Goal: Task Accomplishment & Management: Use online tool/utility

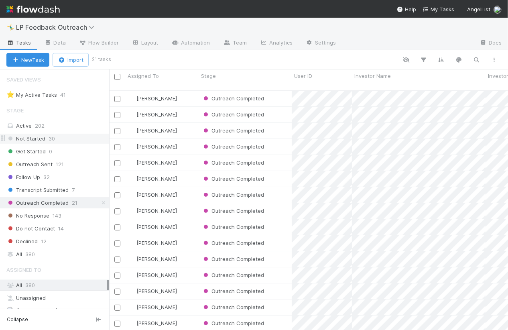
click at [76, 137] on div "Not Started 30" at bounding box center [57, 139] width 103 height 10
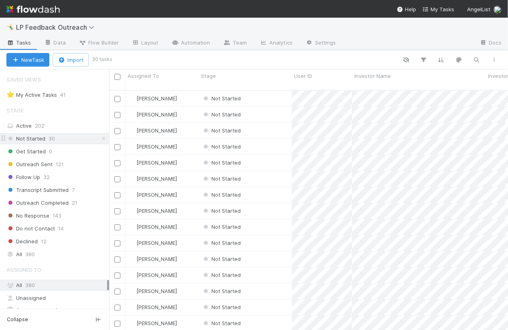
scroll to position [246, 399]
click at [176, 39] on link "Automation" at bounding box center [191, 43] width 52 height 13
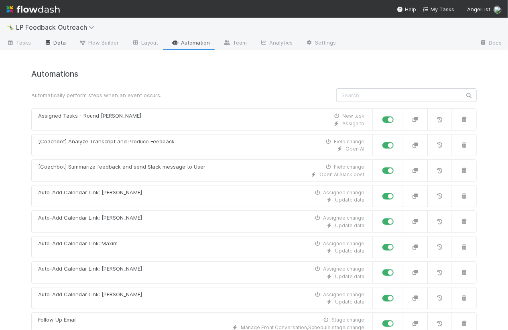
click at [52, 45] on link "Data" at bounding box center [55, 43] width 35 height 13
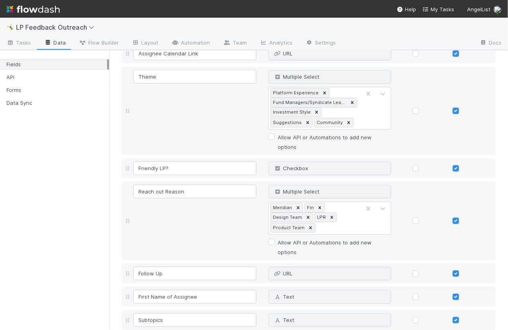
scroll to position [791, 0]
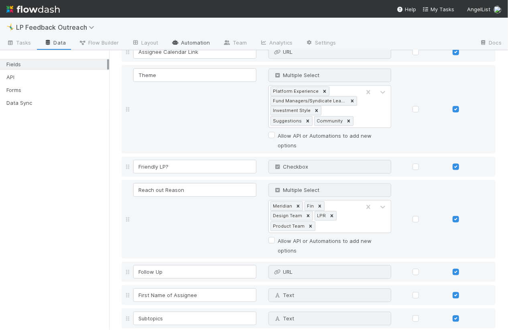
click at [197, 43] on link "Automation" at bounding box center [191, 43] width 52 height 13
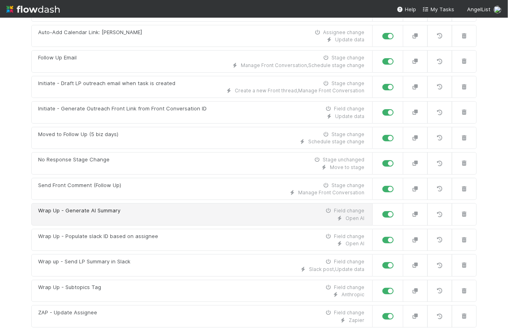
scroll to position [276, 0]
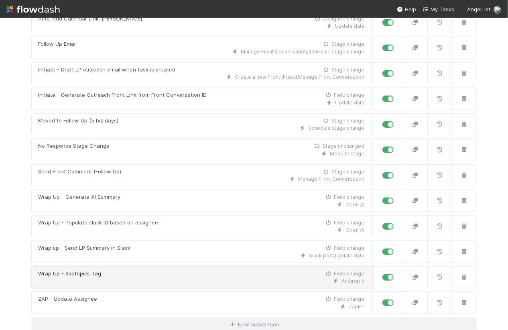
click at [125, 284] on link "Wrap Up - Subtopics Tag Field change Anthropic" at bounding box center [202, 277] width 342 height 22
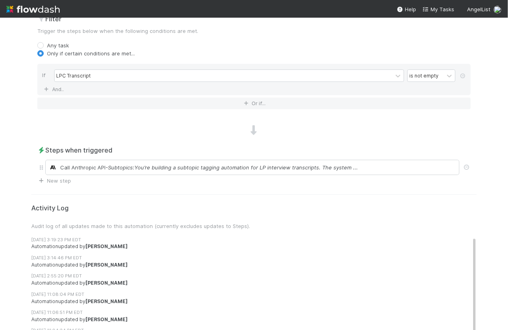
scroll to position [328, 0]
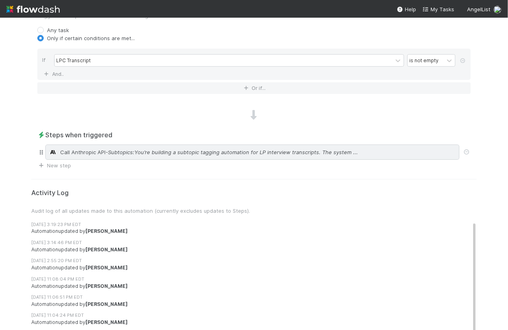
click at [160, 151] on span "- Subtopics:You’re building a subtopic tagging automation for LP interview tran…" at bounding box center [232, 152] width 252 height 8
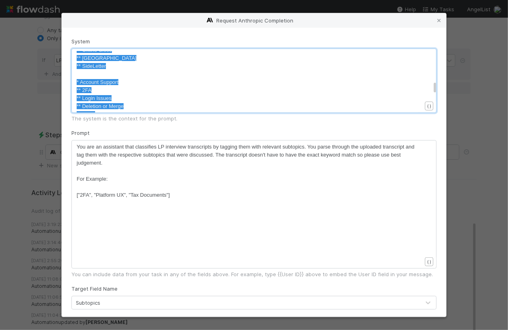
scroll to position [431, 0]
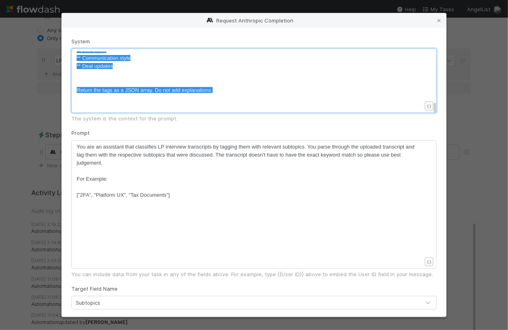
type textarea "Tags: *Funding ** Capital Call ** Crypto ** Distributions ** Funding Issues ** …"
drag, startPoint x: 77, startPoint y: 93, endPoint x: 121, endPoint y: 66, distance: 52.0
click at [136, 83] on pre "​" at bounding box center [249, 82] width 345 height 8
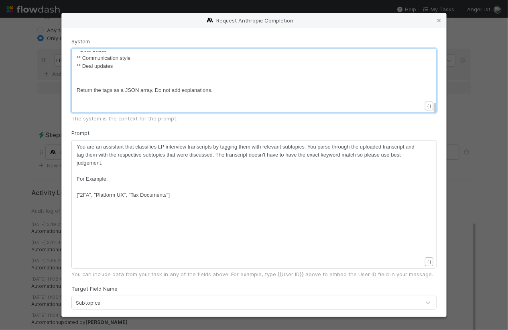
scroll to position [49, 0]
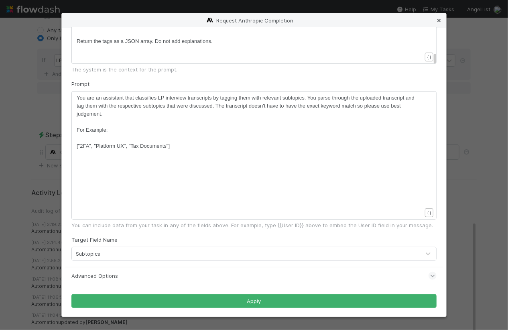
click at [440, 20] on icon at bounding box center [439, 20] width 8 height 5
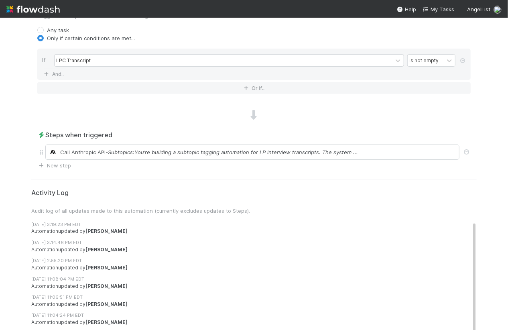
scroll to position [0, 0]
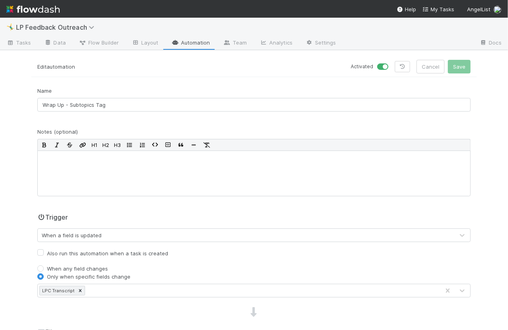
click at [187, 40] on link "Automation" at bounding box center [191, 43] width 52 height 13
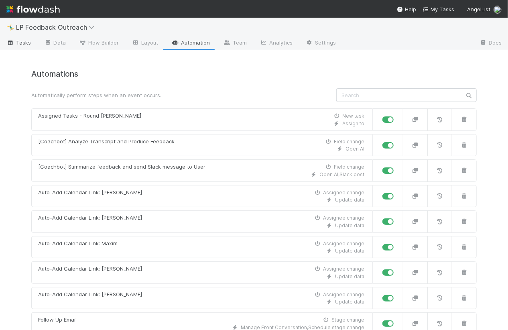
click at [26, 43] on span "Tasks" at bounding box center [18, 43] width 25 height 8
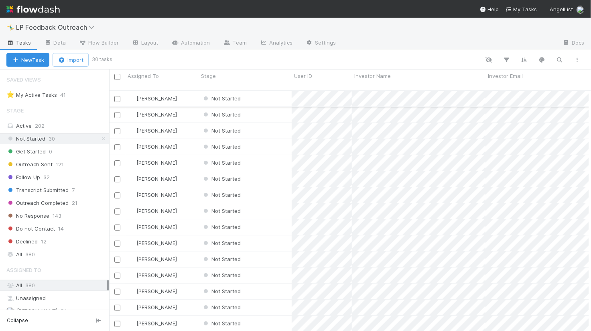
scroll to position [247, 482]
click at [176, 44] on icon at bounding box center [175, 42] width 8 height 5
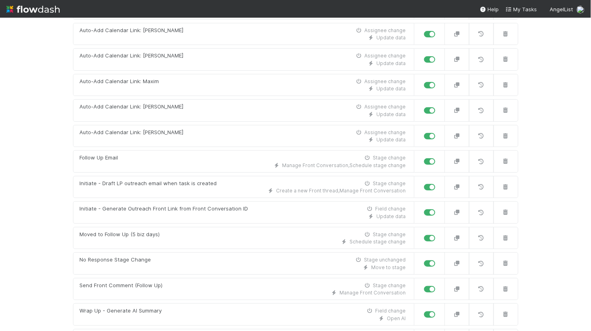
scroll to position [175, 0]
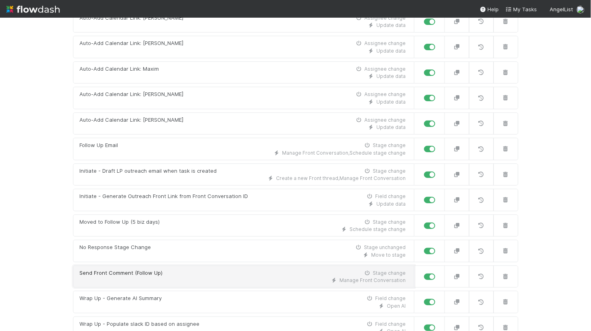
click at [129, 274] on div "Send Front Comment (Follow Up)" at bounding box center [121, 273] width 83 height 8
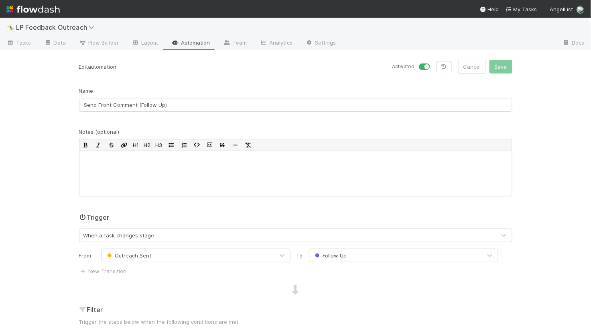
scroll to position [119, 0]
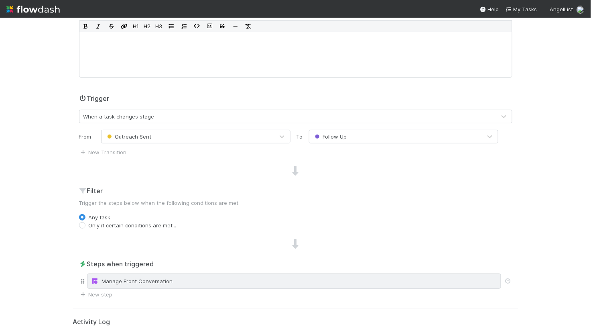
click at [150, 282] on div "Manage Front Conversation" at bounding box center [294, 281] width 407 height 8
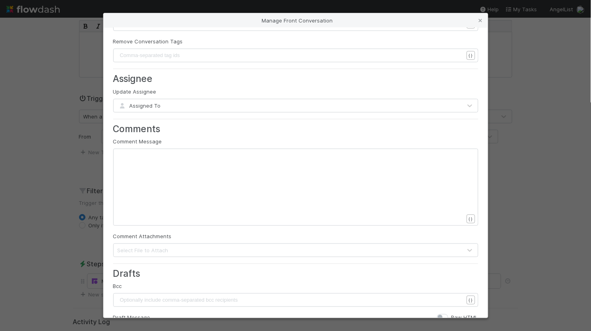
scroll to position [3, 0]
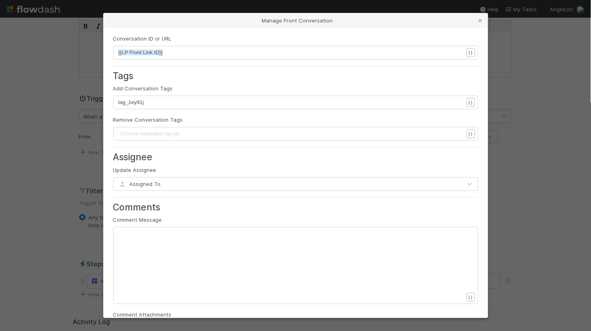
click at [83, 180] on div "Manage Front Conversation Conversation ID or URL xxxxxxxxxx {{LP Front Link ID}…" at bounding box center [295, 165] width 591 height 331
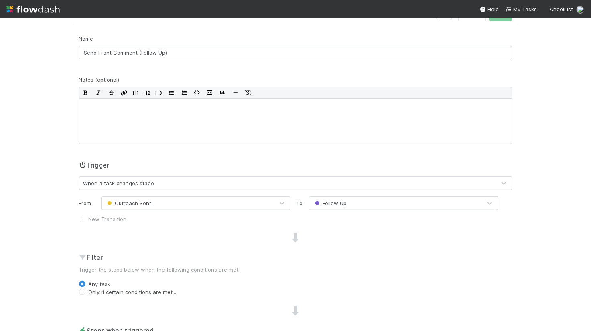
scroll to position [0, 0]
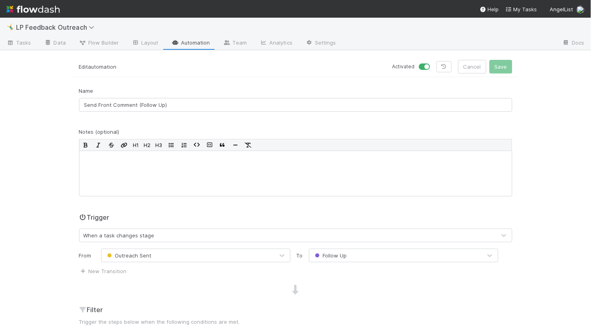
click at [189, 37] on link "Automation" at bounding box center [191, 43] width 52 height 13
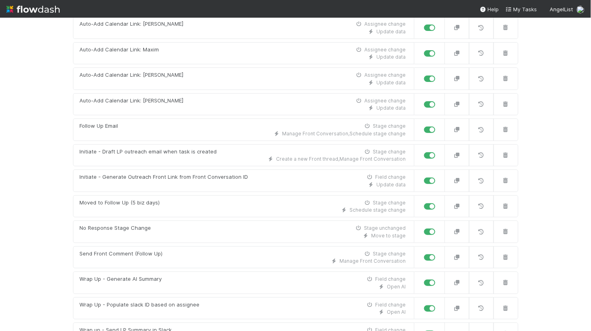
scroll to position [273, 0]
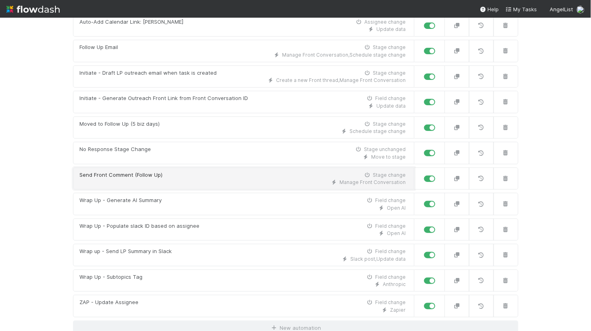
click at [177, 176] on div "Send Front Comment (Follow Up) Stage change" at bounding box center [243, 175] width 326 height 8
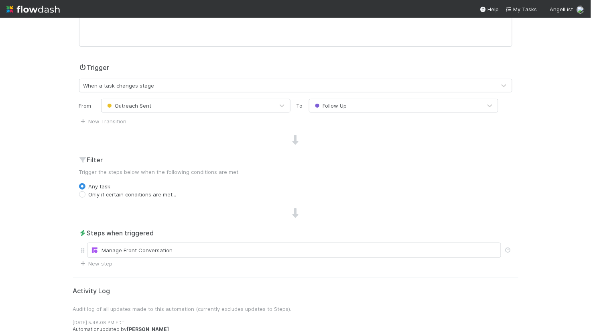
scroll to position [183, 0]
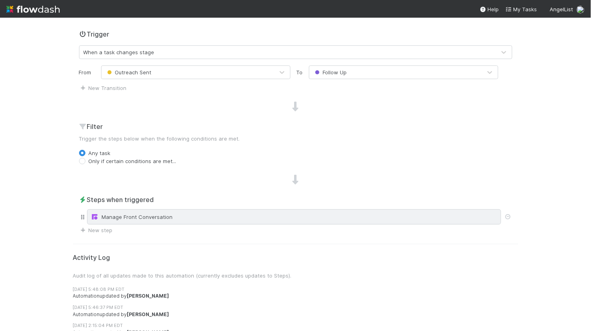
click at [170, 215] on div "Manage Front Conversation" at bounding box center [294, 217] width 407 height 8
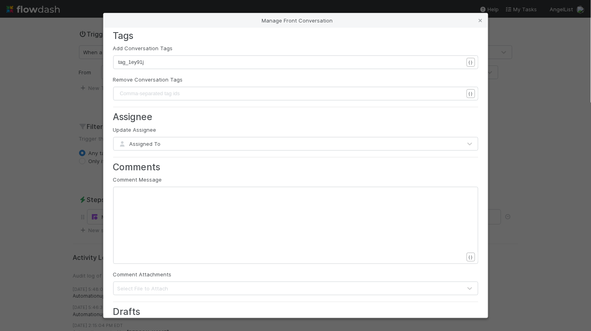
scroll to position [0, 0]
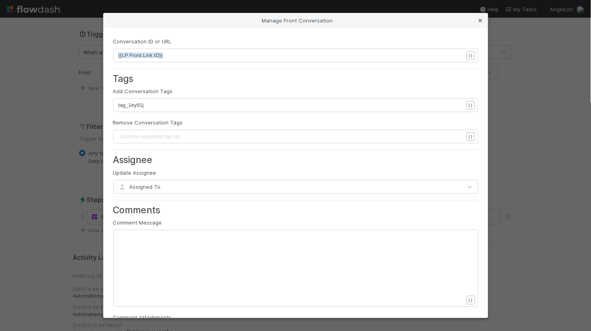
click at [482, 18] on icon at bounding box center [481, 20] width 8 height 5
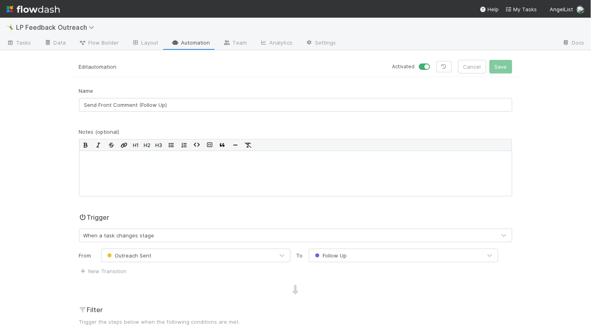
click at [201, 39] on link "Automation" at bounding box center [191, 43] width 52 height 13
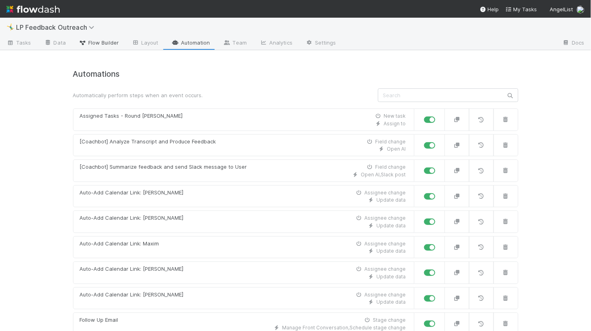
click at [111, 43] on span "Flow Builder" at bounding box center [99, 43] width 40 height 8
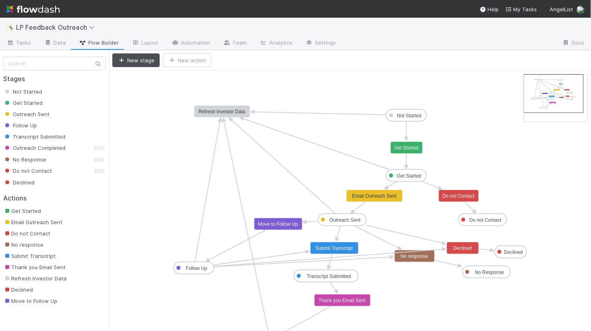
click at [333, 248] on text "Submit Transcript" at bounding box center [334, 248] width 38 height 6
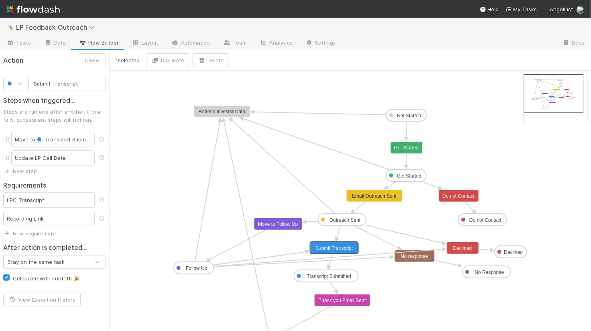
click at [44, 236] on span "New requirement" at bounding box center [29, 233] width 53 height 8
click at [42, 234] on link "New requirement" at bounding box center [29, 233] width 53 height 6
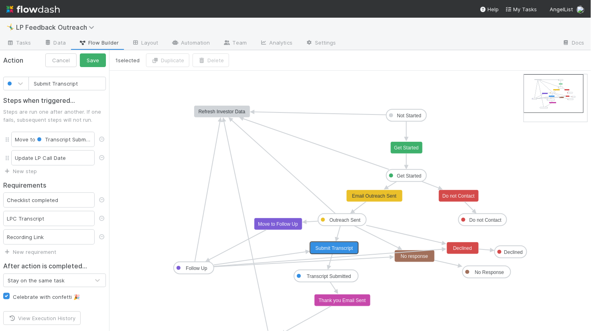
click at [27, 201] on div "Checklist completed" at bounding box center [49, 199] width 92 height 15
click at [80, 199] on div "Checklist completed" at bounding box center [49, 199] width 92 height 15
drag, startPoint x: 67, startPoint y: 199, endPoint x: 12, endPoint y: 199, distance: 55.4
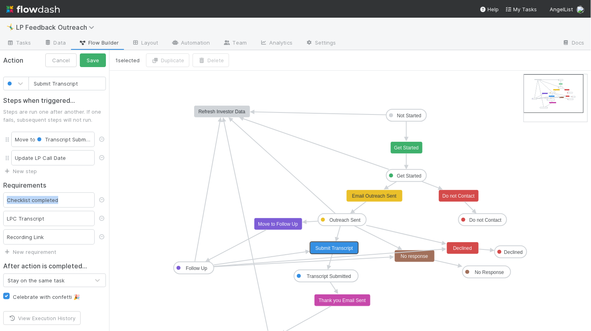
click at [12, 199] on div "Checklist completed" at bounding box center [49, 199] width 92 height 15
click at [42, 204] on div "Checklist completed" at bounding box center [49, 199] width 92 height 15
click at [50, 218] on div "LPC Transcript" at bounding box center [49, 218] width 92 height 15
click at [103, 201] on icon at bounding box center [102, 199] width 8 height 5
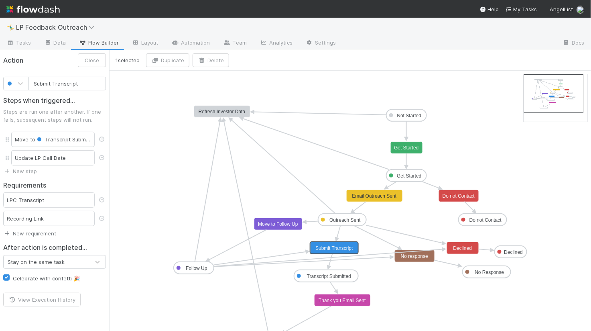
click at [34, 233] on link "New requirement" at bounding box center [29, 233] width 53 height 6
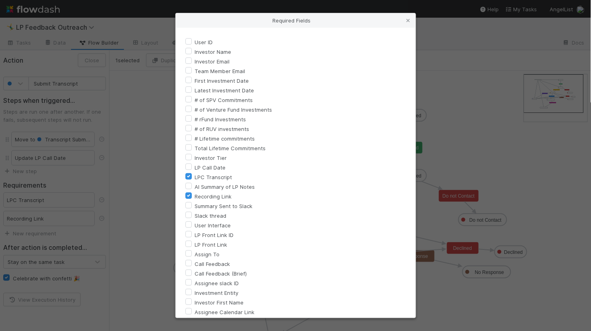
scroll to position [91, 0]
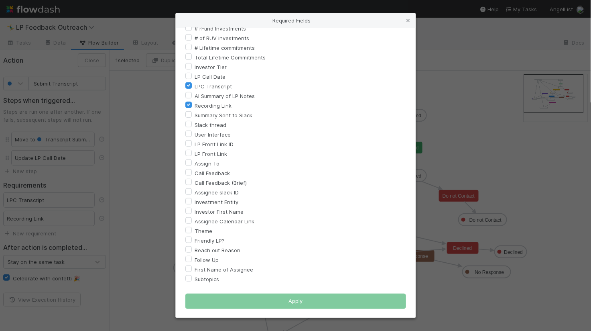
click at [195, 236] on label "Friendly LP?" at bounding box center [210, 241] width 30 height 10
click at [188, 236] on input "Friendly LP?" at bounding box center [188, 239] width 6 height 7
checkbox input "true"
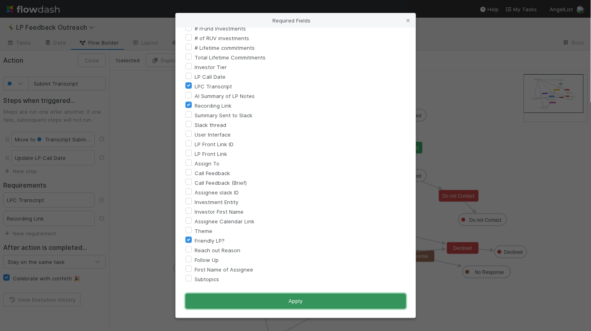
click at [235, 300] on button "Apply" at bounding box center [295, 300] width 221 height 15
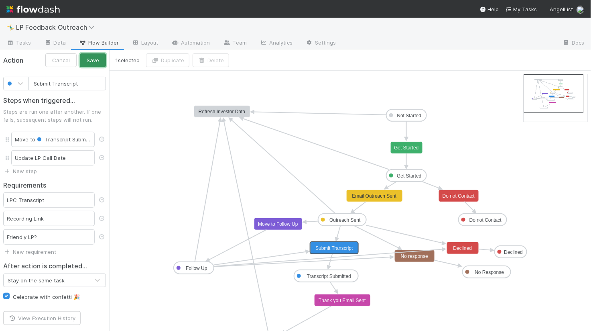
click at [91, 54] on button "Save" at bounding box center [93, 60] width 26 height 14
click at [46, 234] on div "Friendly LP?" at bounding box center [49, 236] width 92 height 15
click at [28, 46] on span "Tasks" at bounding box center [18, 43] width 25 height 8
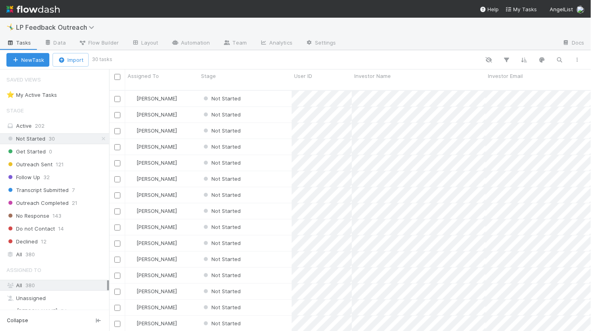
scroll to position [247, 482]
click at [65, 164] on div "Outreach Sent 121" at bounding box center [57, 164] width 103 height 10
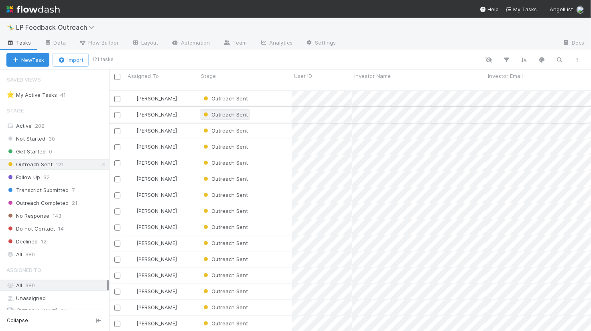
scroll to position [247, 482]
click at [179, 237] on div "[PERSON_NAME]" at bounding box center [161, 243] width 73 height 16
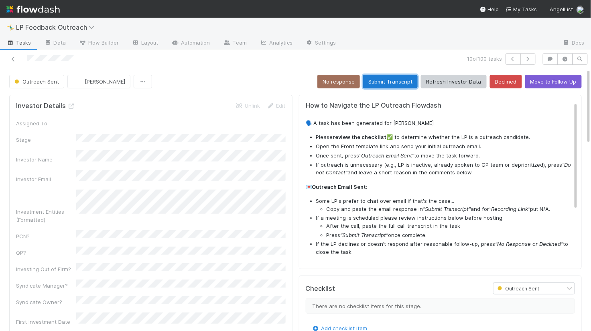
click at [372, 85] on button "Submit Transcript" at bounding box center [390, 82] width 55 height 14
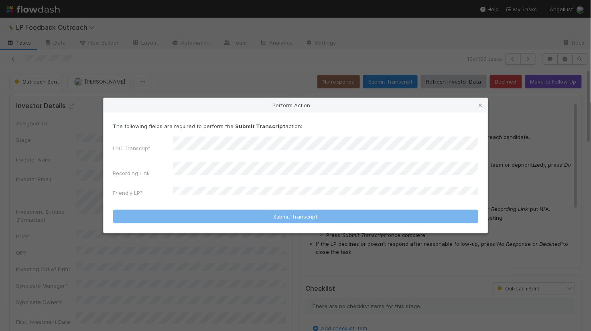
click at [166, 245] on div "Perform Action The following fields are required to perform the Submit Transcri…" at bounding box center [295, 165] width 591 height 331
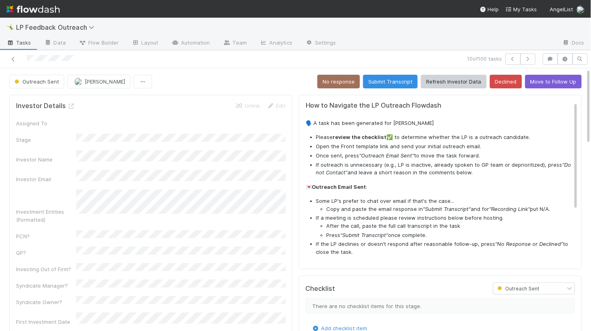
click at [28, 43] on span "Tasks" at bounding box center [18, 43] width 25 height 8
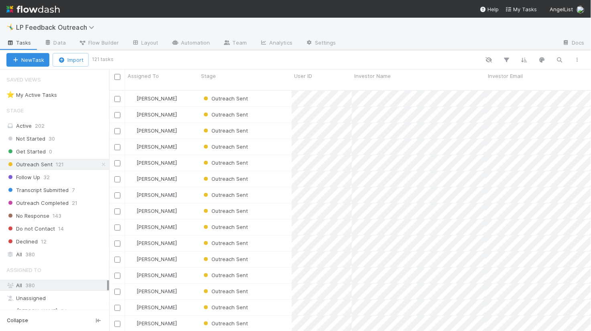
scroll to position [247, 482]
click at [49, 201] on span "Outreach Completed" at bounding box center [37, 203] width 62 height 10
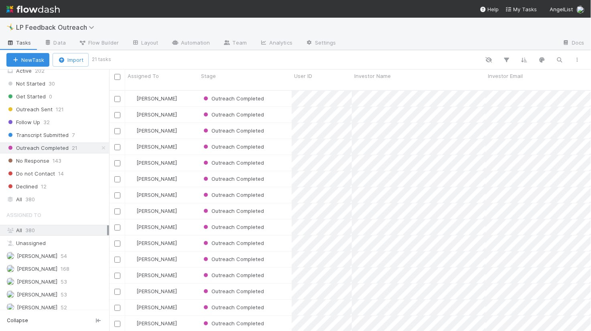
scroll to position [59, 0]
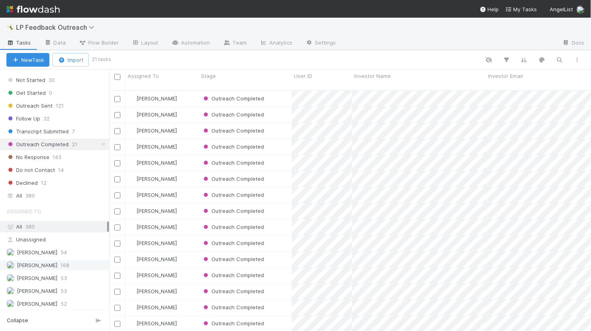
click at [29, 265] on span "[PERSON_NAME]" at bounding box center [37, 265] width 41 height 6
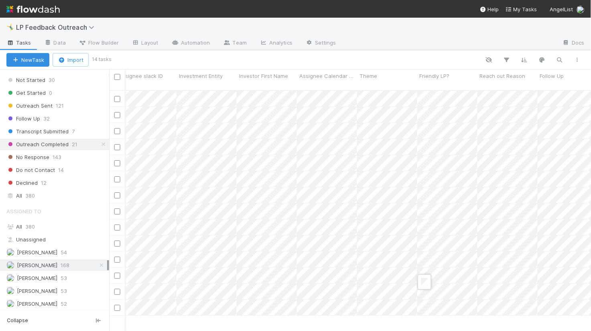
click at [443, 280] on div at bounding box center [295, 165] width 591 height 331
drag, startPoint x: 470, startPoint y: 76, endPoint x: 511, endPoint y: 75, distance: 41.3
click at [466, 221] on div at bounding box center [295, 165] width 591 height 331
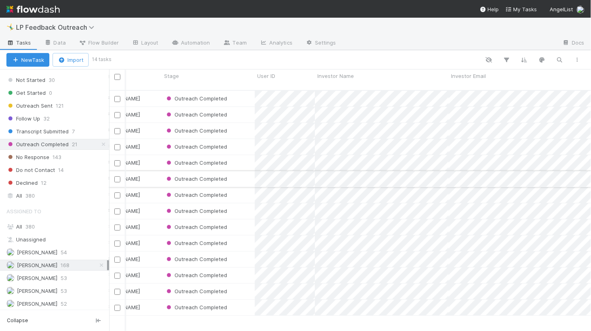
click at [118, 176] on input "checkbox" at bounding box center [117, 179] width 6 height 6
click at [128, 59] on span "Bulk Actions (1)" at bounding box center [118, 60] width 43 height 6
click at [128, 59] on div "Assign to Update data Move to stage Refresh Investor Data Delete" at bounding box center [295, 165] width 591 height 331
click at [116, 256] on input "checkbox" at bounding box center [117, 259] width 6 height 6
click at [116, 273] on input "checkbox" at bounding box center [117, 276] width 6 height 6
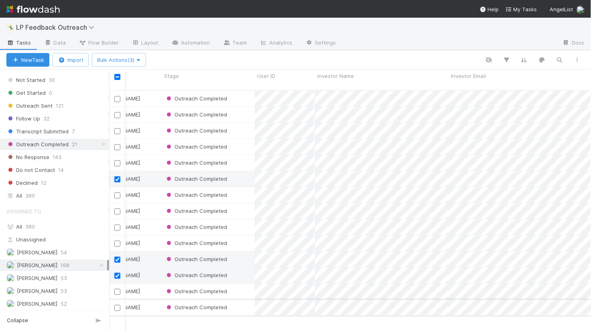
click at [118, 305] on input "checkbox" at bounding box center [117, 308] width 6 height 6
click at [123, 63] on button "Bulk Actions (4)" at bounding box center [119, 60] width 54 height 14
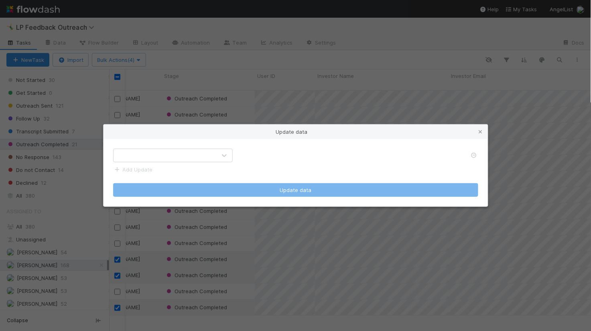
click at [140, 151] on div at bounding box center [165, 155] width 103 height 13
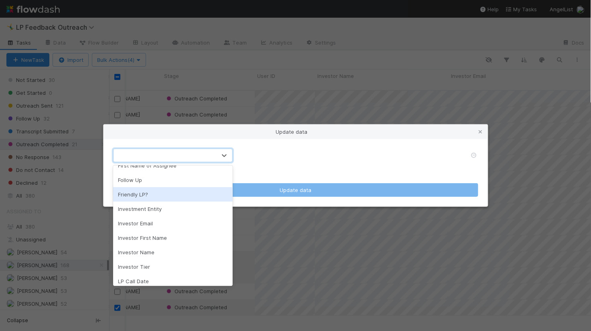
click at [156, 193] on div "Friendly LP?" at bounding box center [173, 194] width 120 height 14
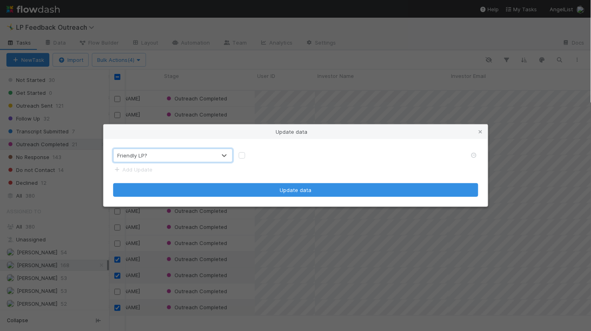
click at [248, 151] on label at bounding box center [248, 151] width 0 height 0
click at [243, 156] on input "checkbox" at bounding box center [242, 154] width 6 height 7
checkbox input "true"
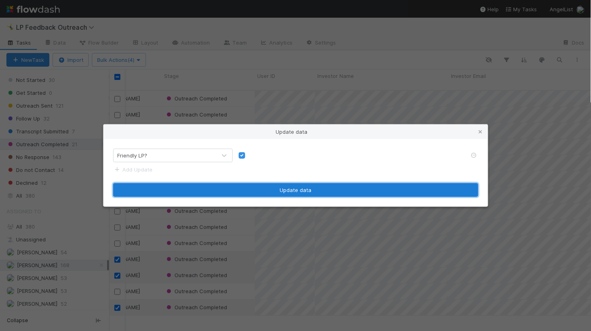
click at [254, 188] on button "Update data" at bounding box center [295, 190] width 365 height 14
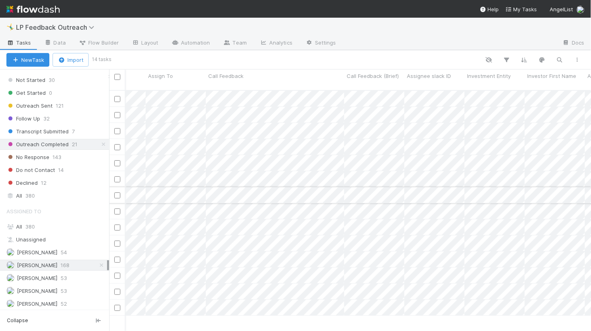
scroll to position [0, 1996]
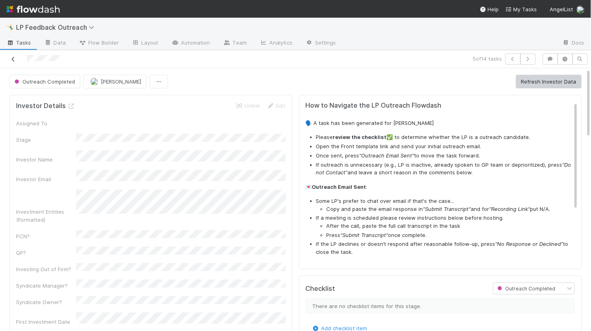
click at [14, 62] on link at bounding box center [13, 59] width 8 height 8
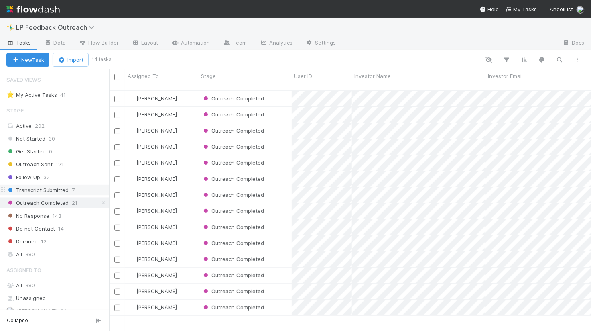
click at [76, 189] on div "Transcript Submitted 7" at bounding box center [57, 190] width 103 height 10
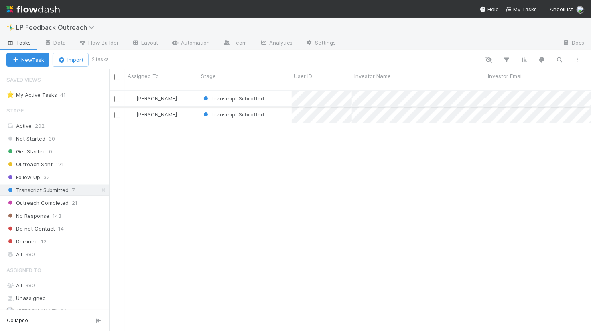
click at [183, 92] on div "Haley Young" at bounding box center [161, 99] width 73 height 16
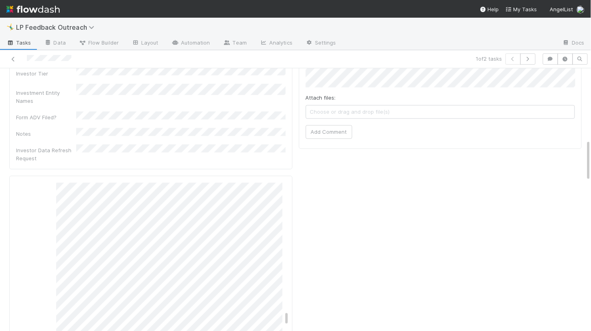
scroll to position [1796, 0]
click at [197, 43] on link "Automation" at bounding box center [191, 43] width 52 height 13
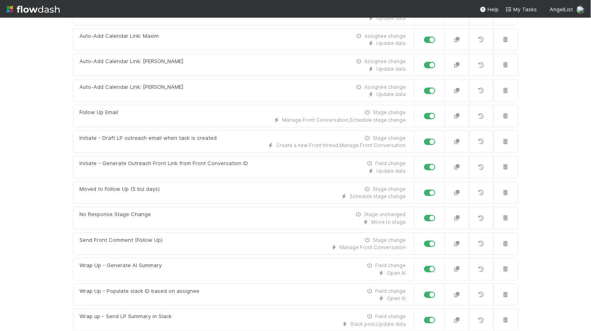
scroll to position [275, 0]
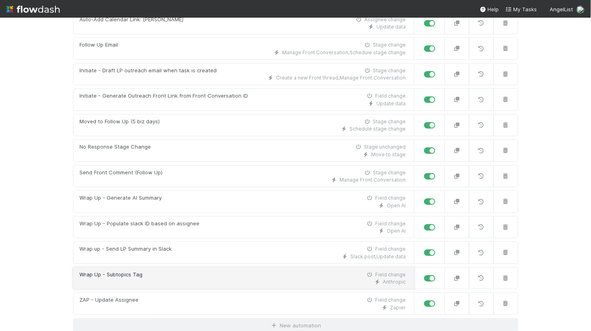
click at [166, 275] on div "Wrap Up - Subtopics Tag Field change" at bounding box center [243, 275] width 326 height 8
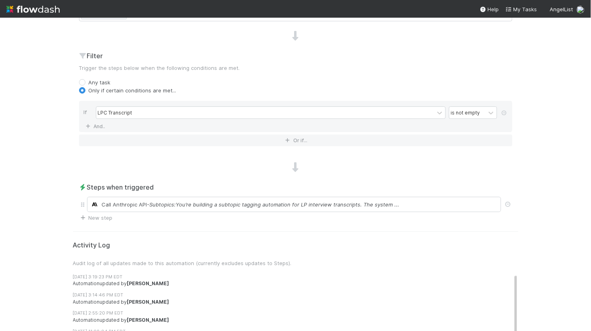
scroll to position [277, 0]
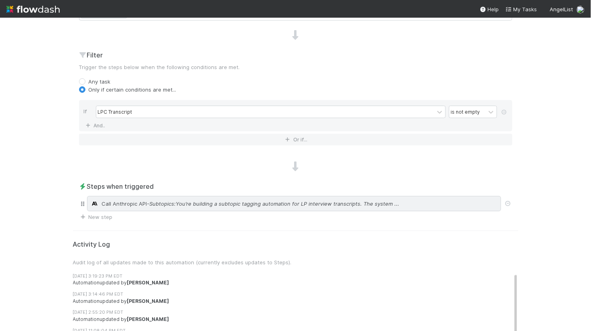
click at [207, 196] on div "Call Anthropic API - Subtopics:You’re building a subtopic tagging automation fo…" at bounding box center [294, 203] width 414 height 15
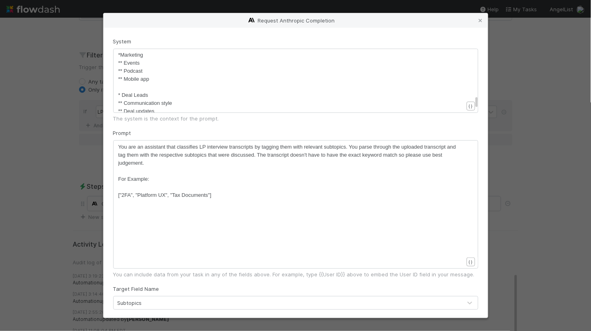
scroll to position [2, 0]
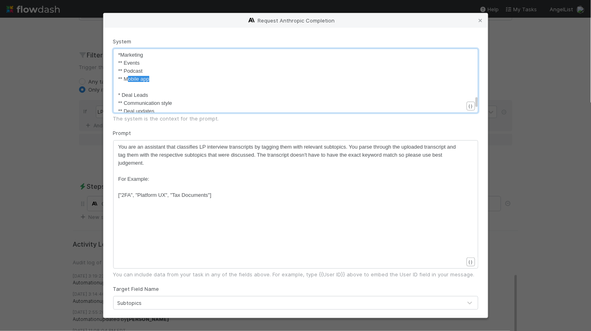
type textarea "Mobile app"
drag, startPoint x: 151, startPoint y: 79, endPoint x: 124, endPoint y: 79, distance: 26.1
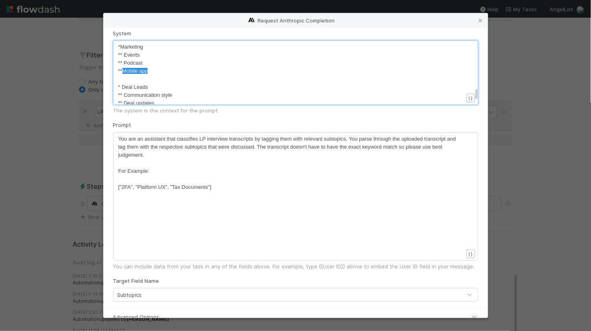
click at [178, 90] on pre "* Deal Leads" at bounding box center [290, 87] width 345 height 8
click at [154, 83] on pre "** Email" at bounding box center [290, 86] width 345 height 8
type textarea "issu"
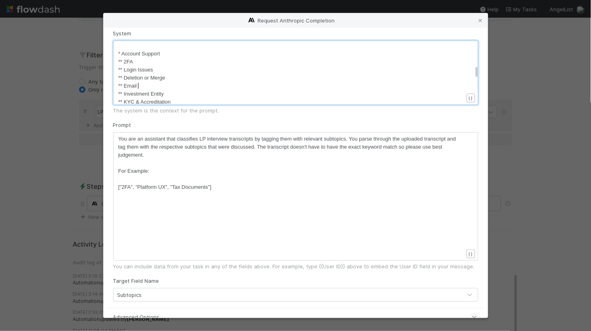
type textarea "I"
type textarea "issues"
click at [140, 70] on span "** Login Issues" at bounding box center [135, 70] width 35 height 6
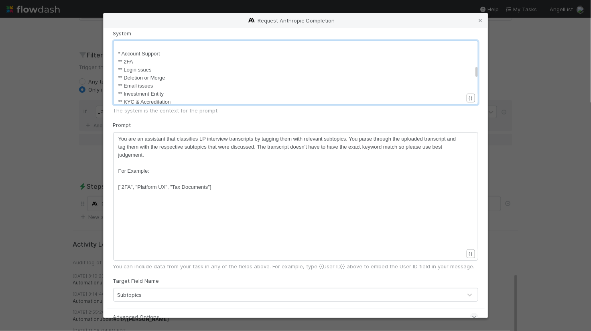
type textarea "i"
click at [153, 84] on span "** Investment Entity" at bounding box center [141, 84] width 46 height 6
type textarea "e"
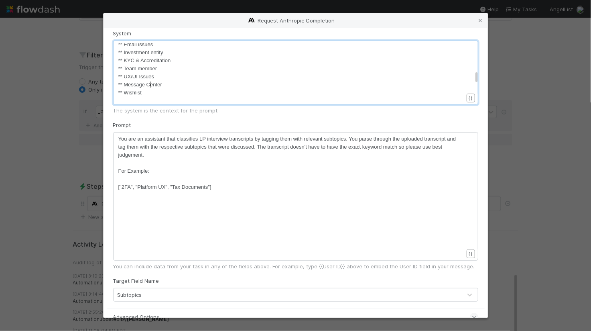
click at [150, 83] on span "** Message Center" at bounding box center [140, 84] width 44 height 6
type textarea "c"
click at [142, 77] on span "** UX/UI Issues" at bounding box center [136, 76] width 36 height 6
type textarea "i"
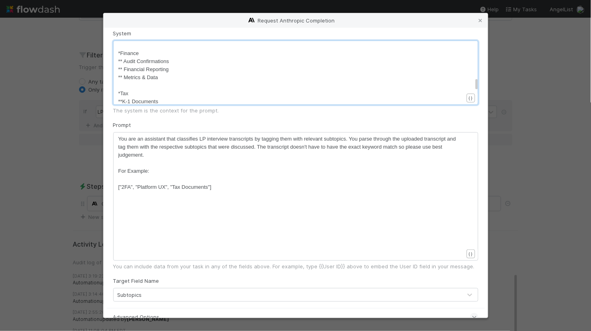
click at [139, 62] on span "** Audit Confirmations" at bounding box center [143, 61] width 51 height 6
type textarea "c"
click at [150, 66] on span "** Financial Reporting" at bounding box center [143, 69] width 51 height 6
type textarea "r"
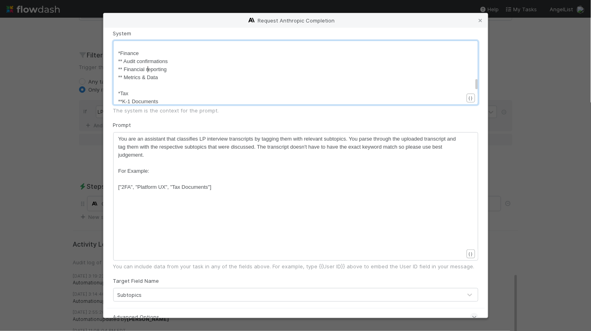
scroll to position [2, 2]
click at [151, 78] on span "** Metrics & Data" at bounding box center [138, 77] width 40 height 6
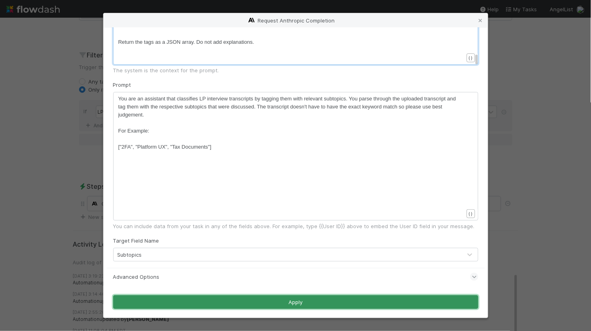
click at [285, 303] on button "Apply" at bounding box center [295, 302] width 365 height 14
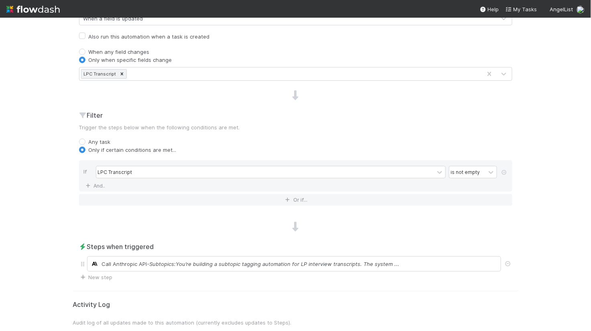
scroll to position [0, 0]
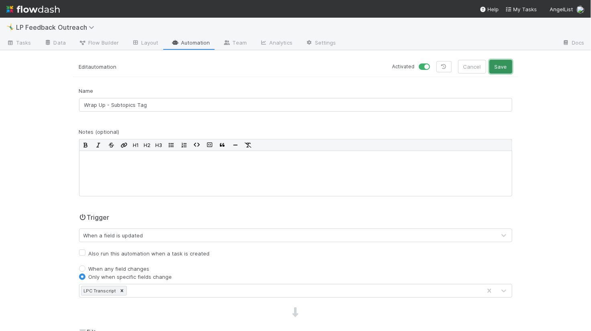
click at [503, 66] on button "Save" at bounding box center [501, 67] width 23 height 14
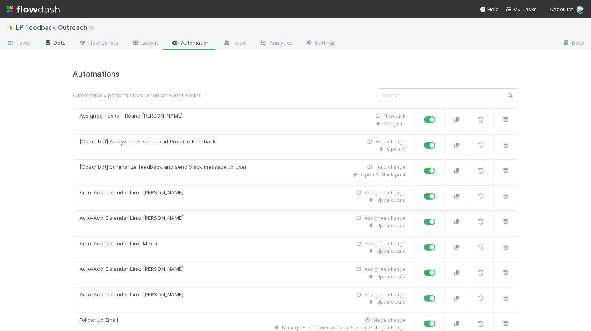
click at [60, 37] on link "Data" at bounding box center [55, 43] width 35 height 13
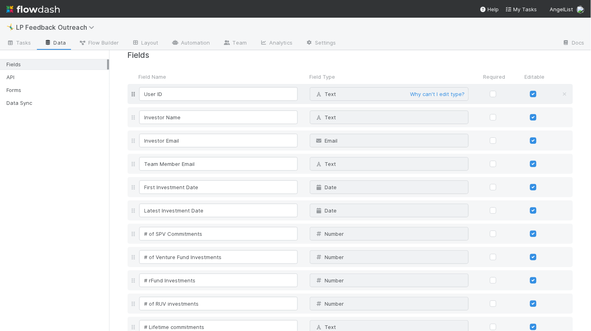
scroll to position [18, 0]
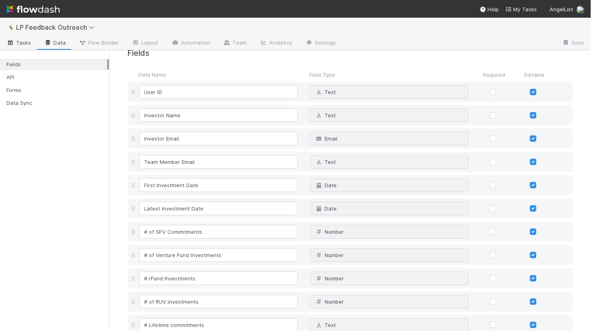
click at [28, 40] on span "Tasks" at bounding box center [18, 43] width 25 height 8
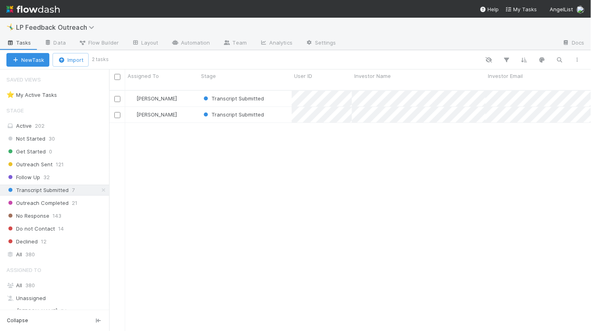
scroll to position [247, 482]
click at [116, 40] on span "Flow Builder" at bounding box center [99, 43] width 40 height 8
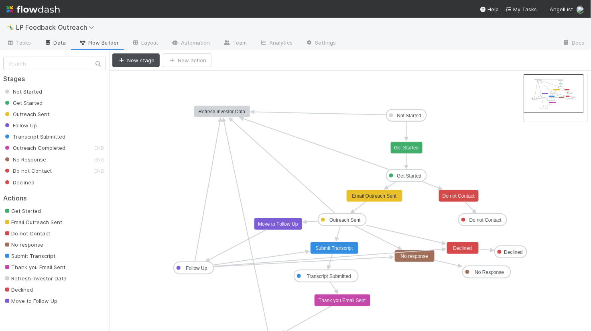
click at [57, 47] on link "Data" at bounding box center [55, 43] width 35 height 13
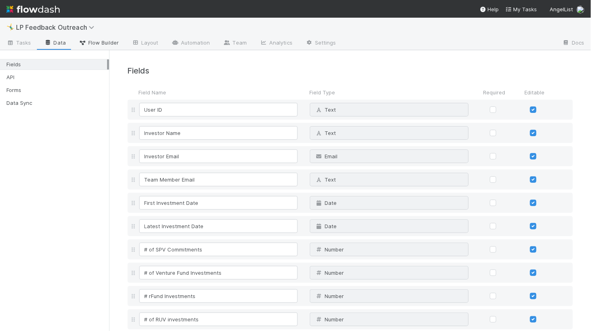
click at [97, 46] on span "Flow Builder" at bounding box center [99, 43] width 40 height 8
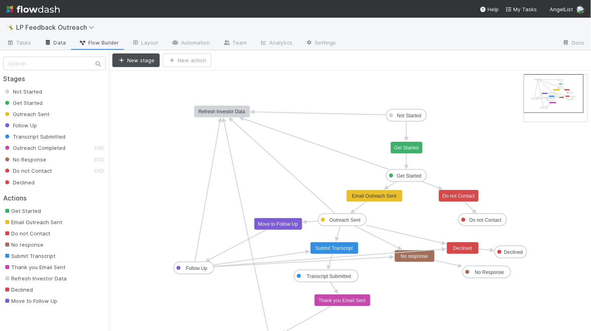
click at [44, 46] on link "Data" at bounding box center [55, 43] width 35 height 13
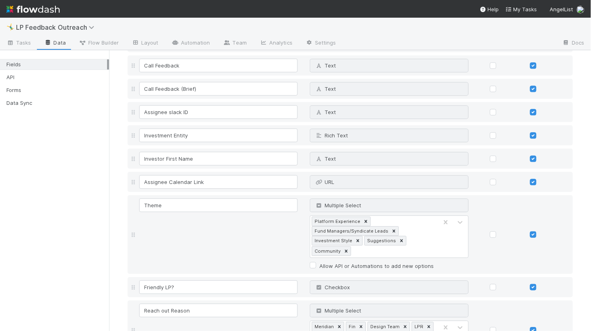
scroll to position [771, 0]
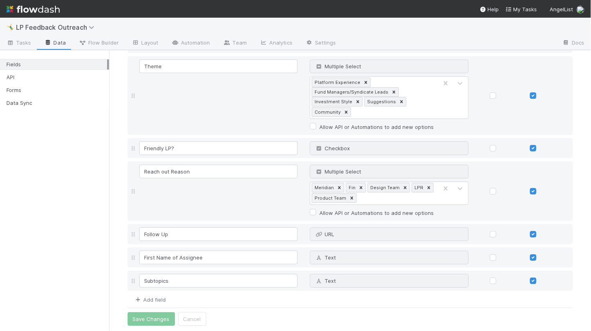
click at [152, 297] on link "Add field" at bounding box center [150, 299] width 32 height 6
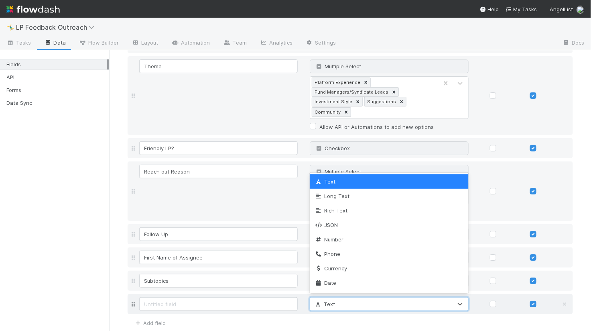
click at [327, 305] on span "Text" at bounding box center [324, 304] width 21 height 6
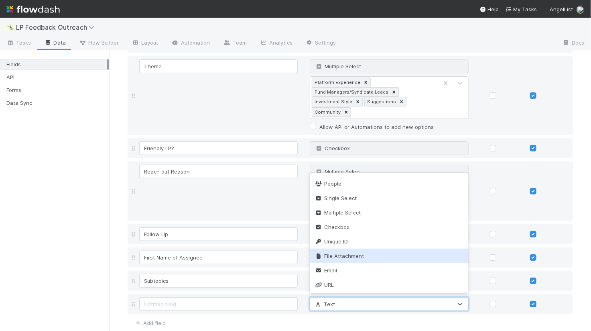
scroll to position [135, 0]
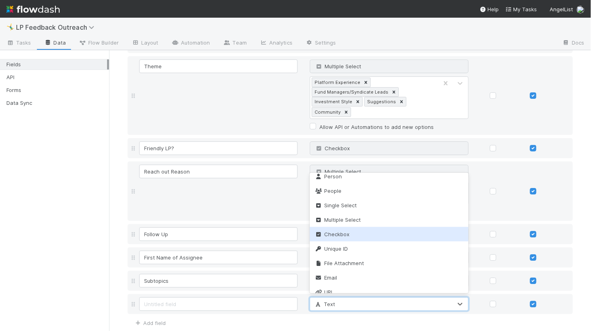
click at [359, 237] on div "Checkbox" at bounding box center [389, 234] width 159 height 14
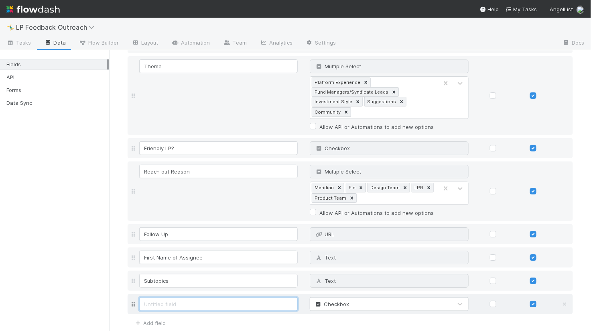
click at [228, 307] on input at bounding box center [218, 304] width 159 height 14
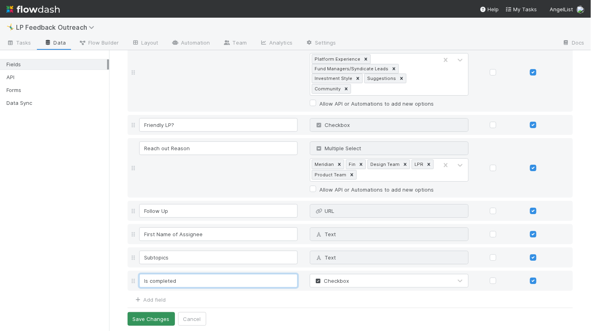
type input "Is completed"
click at [162, 315] on button "Save Changes" at bounding box center [151, 319] width 47 height 14
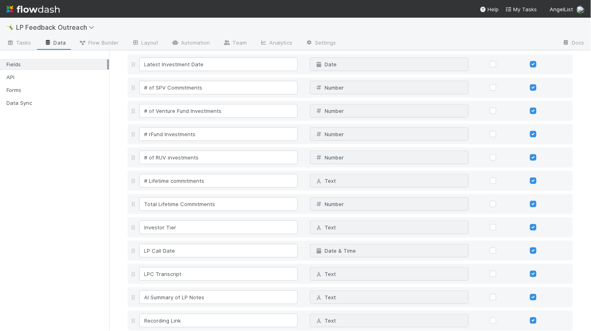
scroll to position [0, 0]
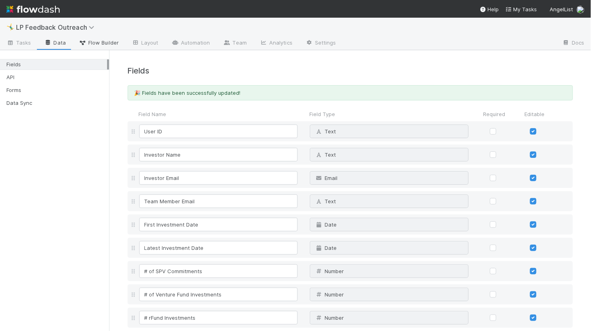
click at [106, 44] on span "Flow Builder" at bounding box center [99, 43] width 40 height 8
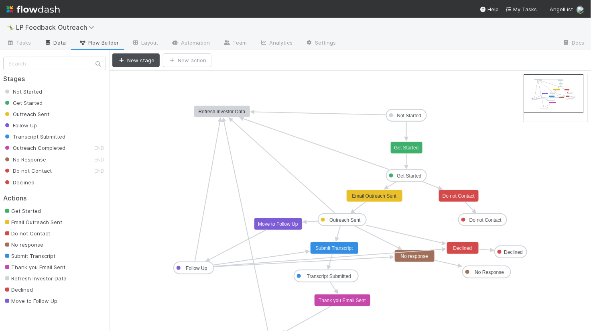
click at [48, 44] on icon at bounding box center [48, 42] width 8 height 5
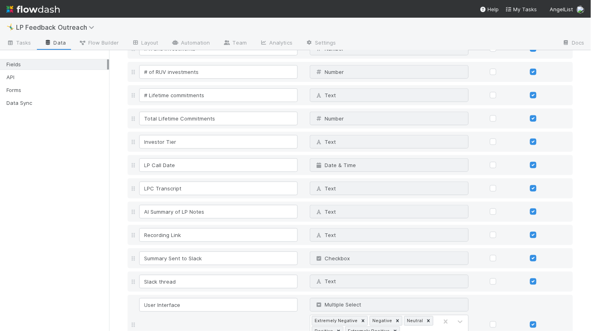
scroll to position [244, 0]
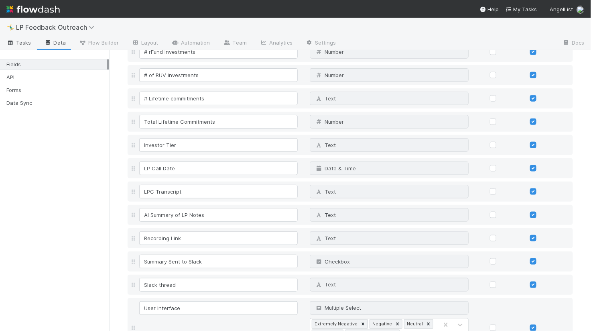
click at [29, 44] on span "Tasks" at bounding box center [18, 43] width 25 height 8
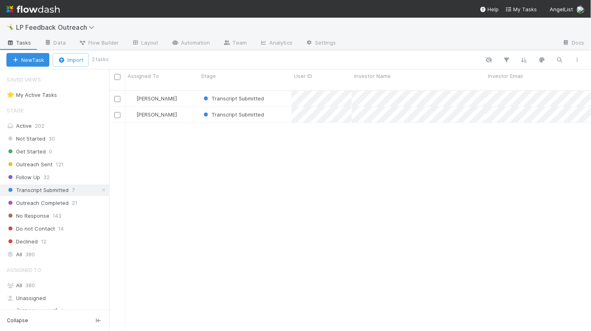
scroll to position [247, 482]
click at [58, 42] on link "Data" at bounding box center [55, 43] width 35 height 13
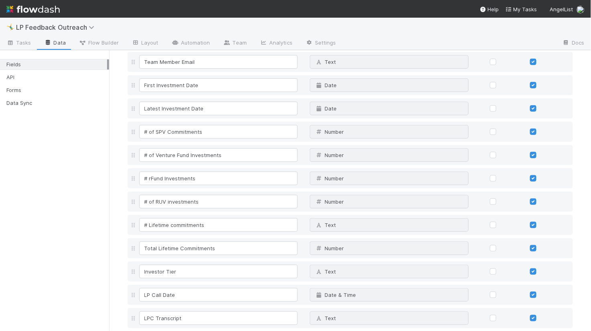
scroll to position [121, 0]
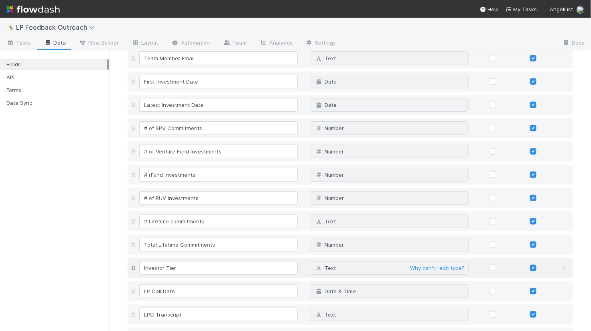
click at [336, 266] on div "Text Why can't I edit type?" at bounding box center [389, 268] width 159 height 14
click at [329, 269] on span "Text" at bounding box center [325, 267] width 21 height 6
click at [336, 268] on div "Text Why can't I edit type?" at bounding box center [389, 268] width 159 height 14
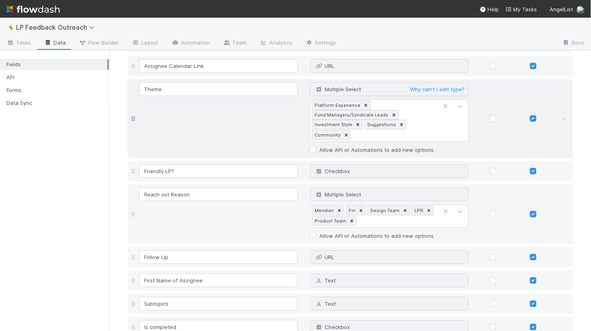
scroll to position [794, 0]
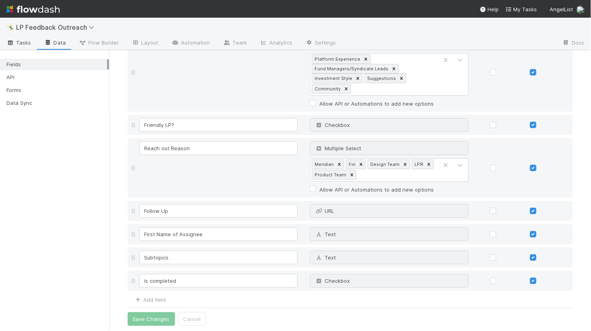
click at [25, 43] on span "Tasks" at bounding box center [18, 43] width 25 height 8
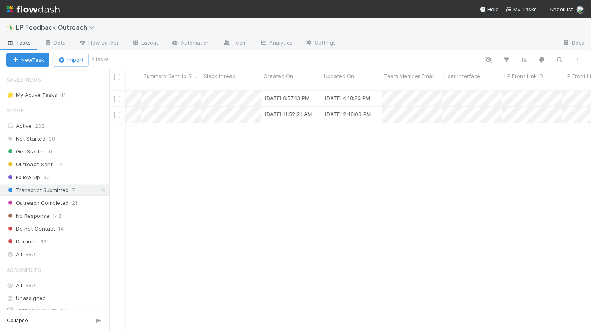
scroll to position [0, 1512]
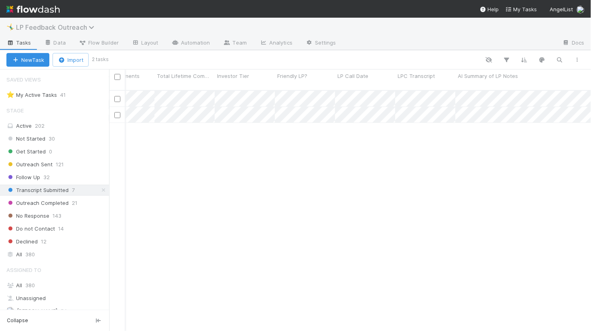
click at [61, 28] on span "LP Feedback Outreach" at bounding box center [57, 27] width 82 height 8
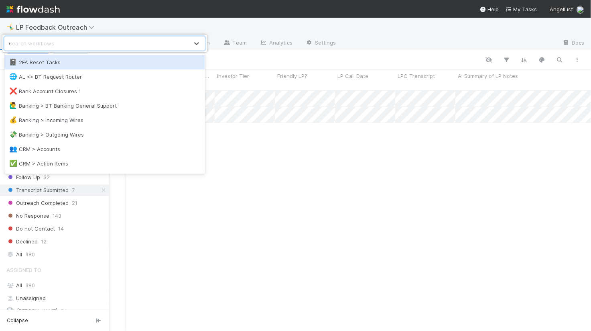
type input "crm"
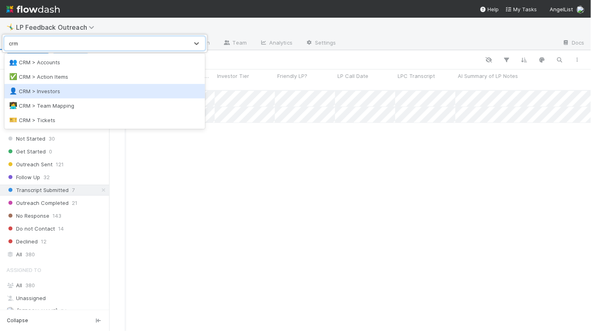
click at [79, 89] on div "👤 CRM > Investors" at bounding box center [104, 91] width 191 height 8
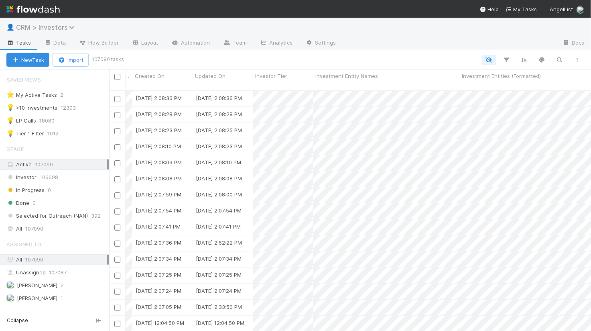
click at [35, 25] on span "CRM > Investors" at bounding box center [47, 27] width 63 height 8
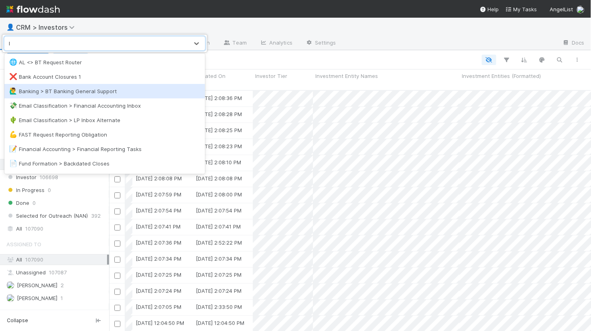
type input "lp"
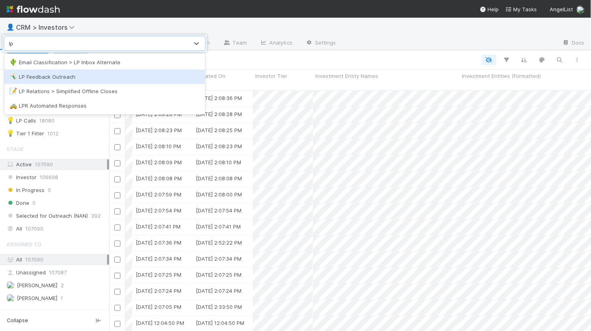
click at [62, 76] on div "🤸‍♂️ LP Feedback Outreach" at bounding box center [104, 77] width 191 height 8
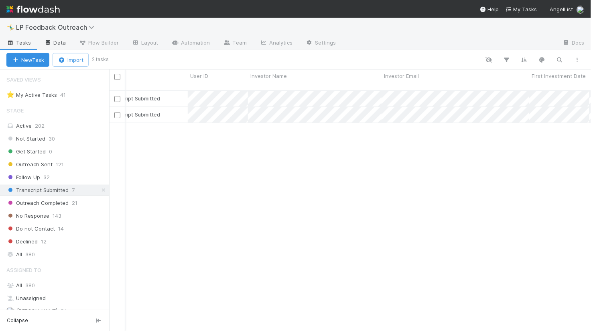
click at [53, 48] on link "Data" at bounding box center [55, 43] width 35 height 13
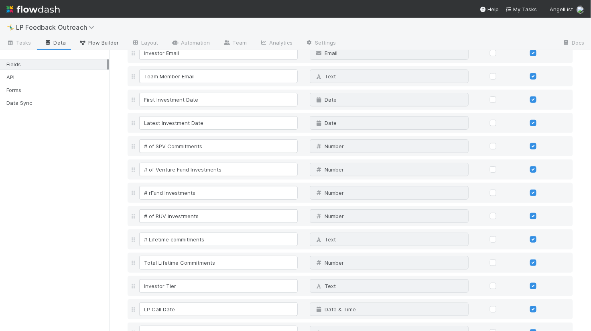
click at [110, 40] on span "Flow Builder" at bounding box center [99, 43] width 40 height 8
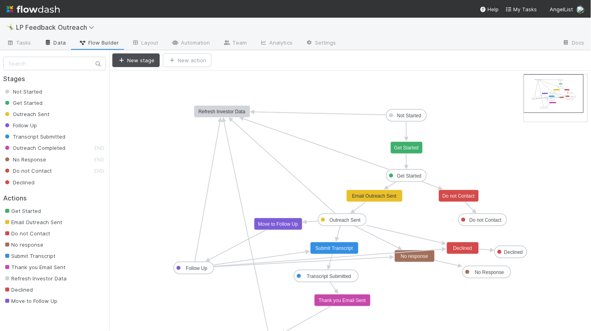
click at [63, 43] on link "Data" at bounding box center [55, 43] width 35 height 13
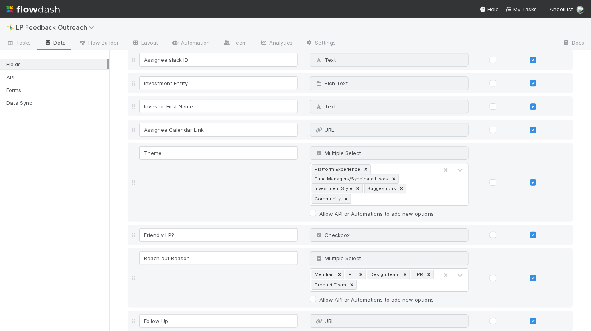
scroll to position [794, 0]
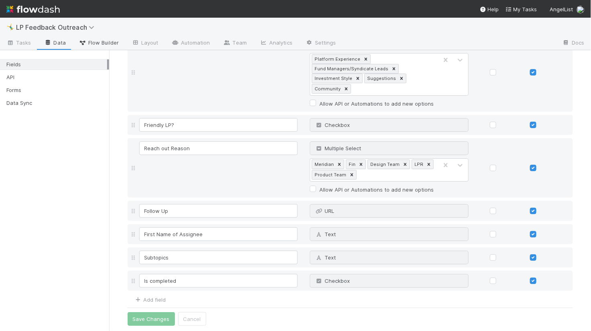
click at [104, 43] on span "Flow Builder" at bounding box center [99, 43] width 40 height 8
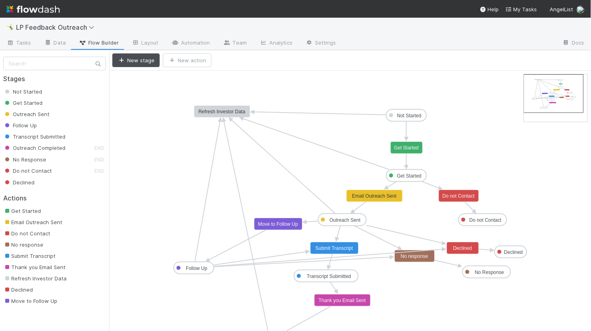
click at [404, 148] on text "Get Started" at bounding box center [406, 148] width 24 height 6
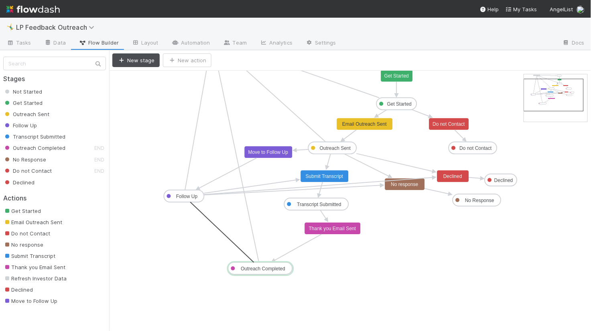
drag, startPoint x: 183, startPoint y: 201, endPoint x: 253, endPoint y: 266, distance: 95.5
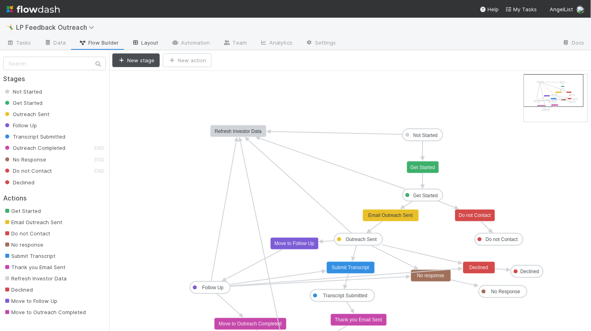
click at [132, 39] on link "Layout" at bounding box center [145, 43] width 40 height 13
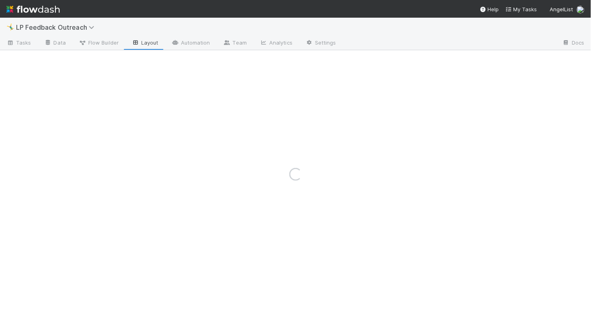
click at [97, 44] on div "Loading..." at bounding box center [295, 174] width 591 height 313
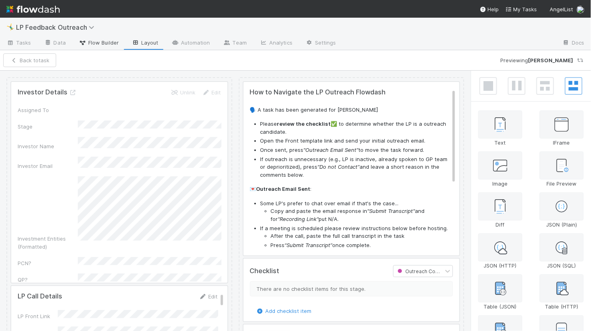
click at [110, 43] on span "Flow Builder" at bounding box center [99, 43] width 40 height 8
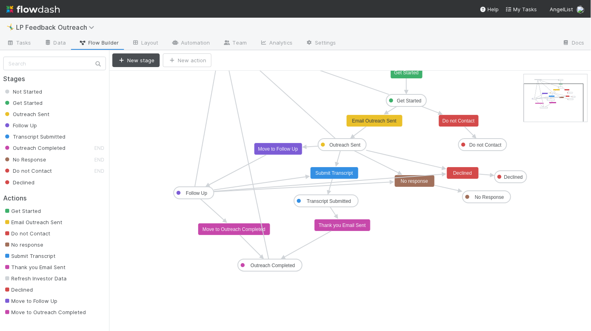
drag, startPoint x: 545, startPoint y: 94, endPoint x: 545, endPoint y: 103, distance: 9.2
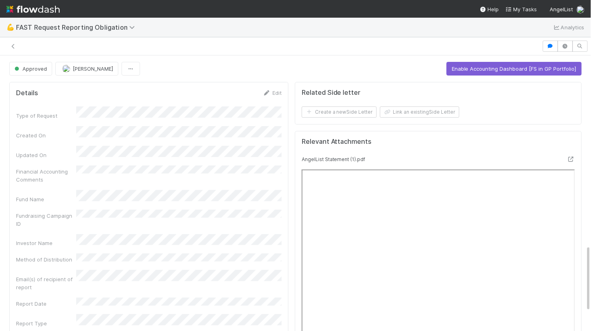
scroll to position [782, 0]
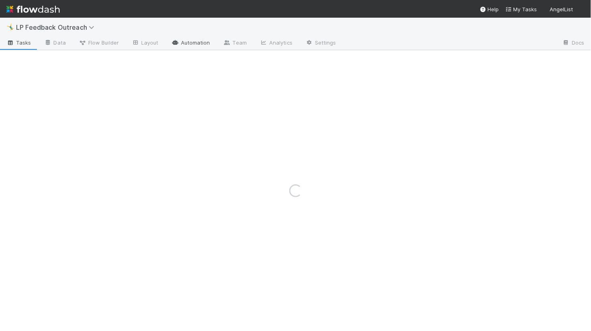
click at [189, 43] on link "Automation" at bounding box center [191, 43] width 52 height 13
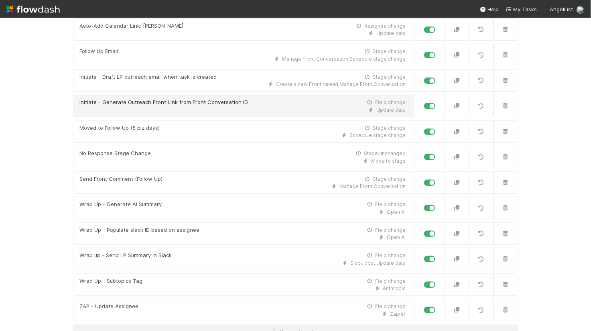
scroll to position [272, 0]
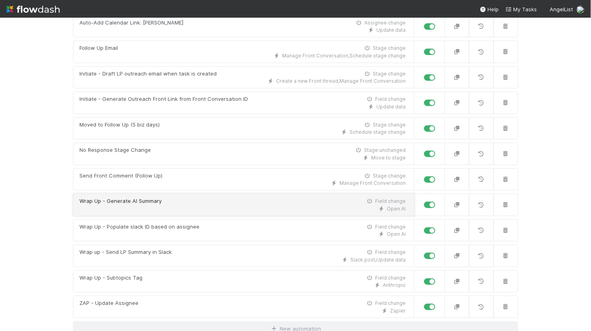
click at [179, 205] on div "Open AI" at bounding box center [243, 208] width 326 height 7
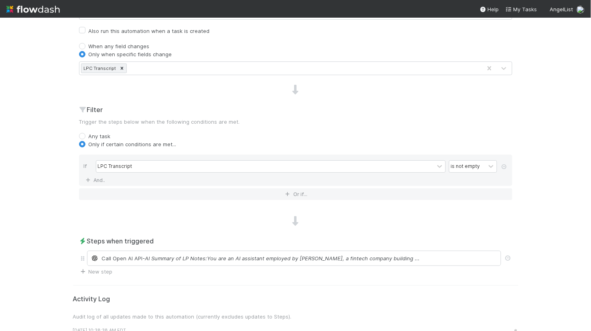
scroll to position [224, 0]
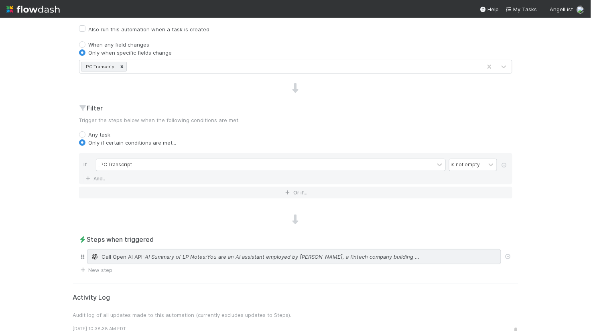
click at [189, 258] on span "- AI Summary of LP Notes:You are an AI assistant employed by AngelList, a finte…" at bounding box center [281, 256] width 277 height 8
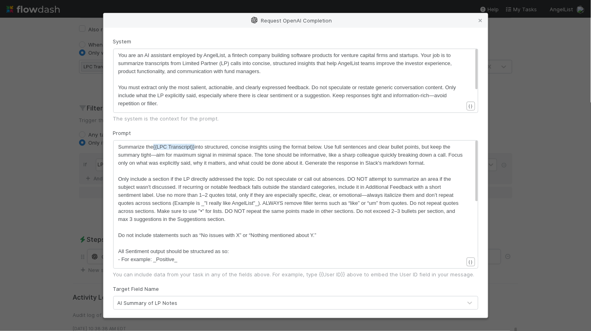
scroll to position [48, 0]
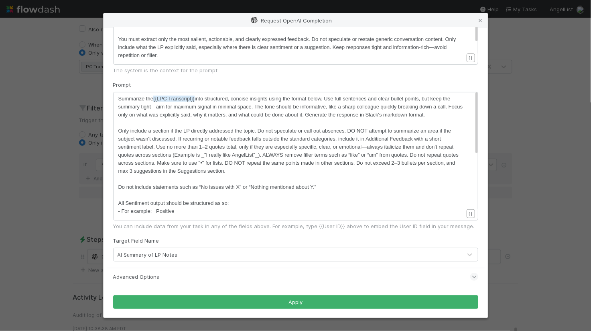
click at [543, 83] on div "Request OpenAI Completion System ​ x You are an AI assistant employed by AngelL…" at bounding box center [295, 165] width 591 height 331
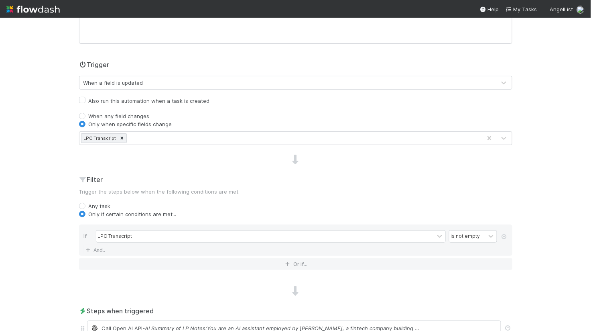
scroll to position [0, 0]
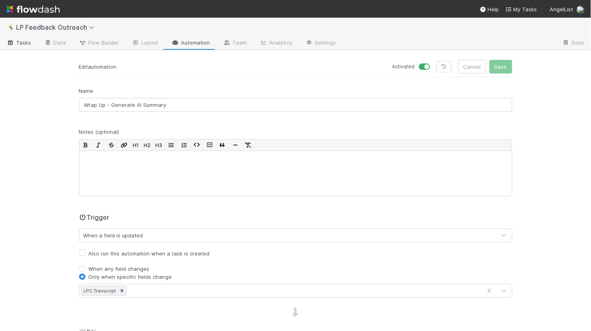
click at [19, 43] on span "Tasks" at bounding box center [18, 43] width 25 height 8
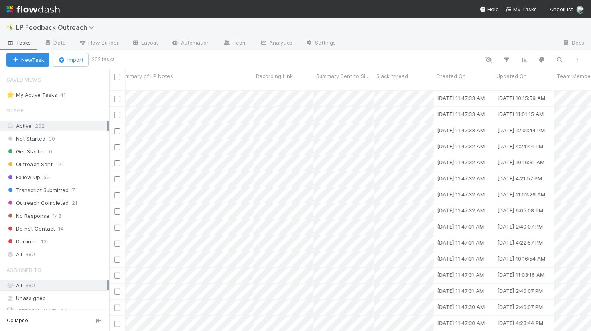
scroll to position [0, 1272]
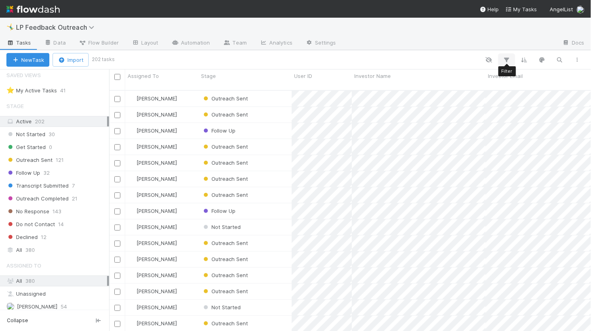
click at [512, 56] on button "button" at bounding box center [507, 60] width 14 height 10
click at [393, 96] on div "Add Filter" at bounding box center [384, 83] width 254 height 24
click at [382, 85] on button "Add Filter" at bounding box center [384, 84] width 241 height 12
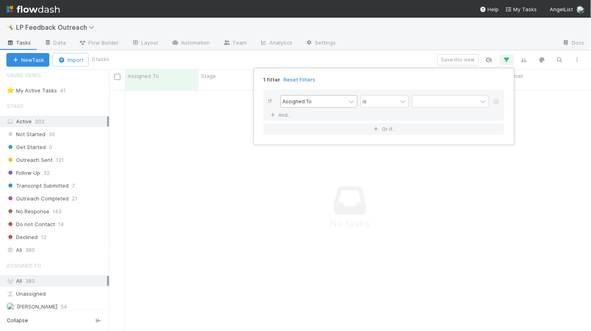
click at [327, 100] on div "Assigned To" at bounding box center [313, 102] width 65 height 12
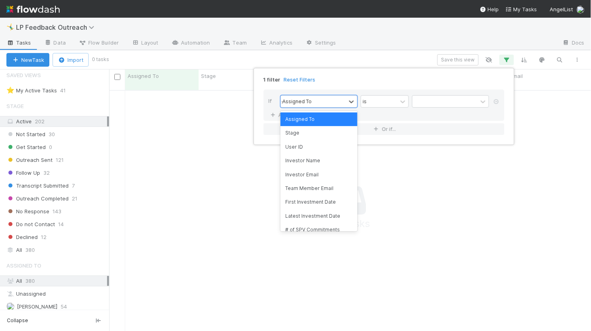
type input "sub"
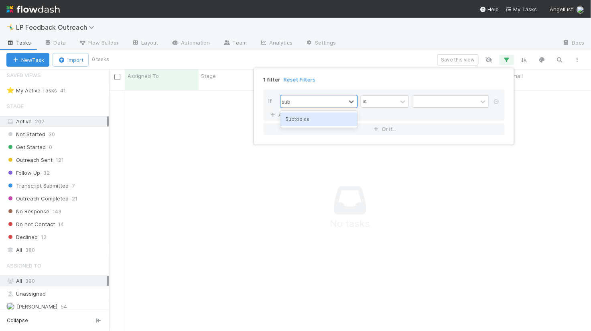
click at [321, 118] on div "Subtopics" at bounding box center [319, 119] width 77 height 14
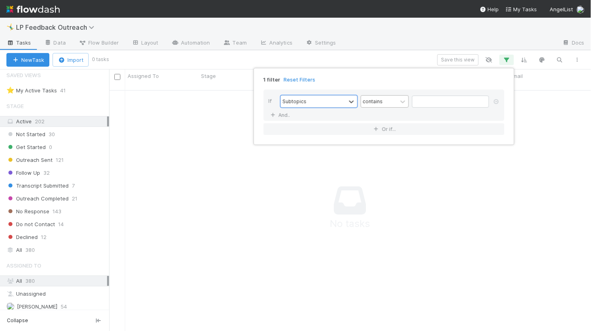
click at [393, 95] on div "contains" at bounding box center [385, 101] width 48 height 12
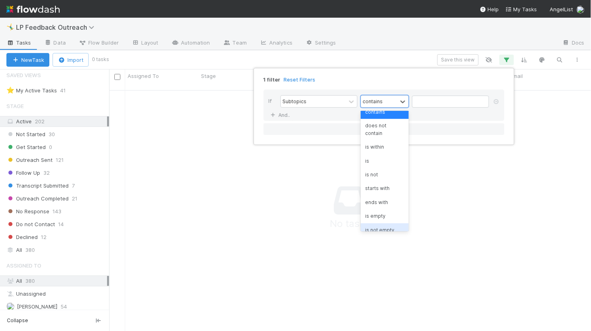
click at [385, 224] on div "is not empty" at bounding box center [385, 230] width 48 height 14
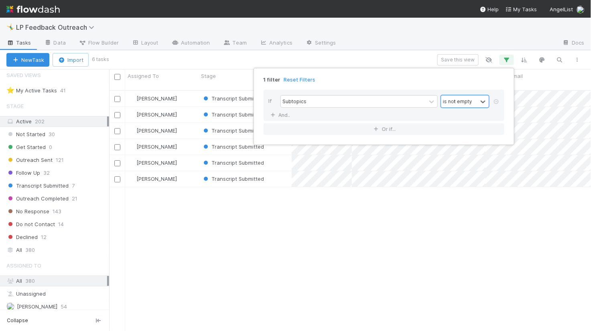
click at [378, 203] on div "1 filter Reset Filters If Subtopics option is not empty, selected. 0 results av…" at bounding box center [295, 165] width 591 height 331
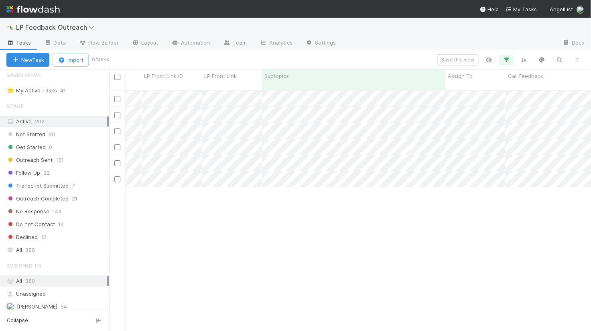
drag, startPoint x: 321, startPoint y: 73, endPoint x: 437, endPoint y: 63, distance: 116.4
click at [437, 63] on div "New Task Import 6 tasks Save this view Assigned To Stage User ID Investor Name …" at bounding box center [295, 190] width 591 height 281
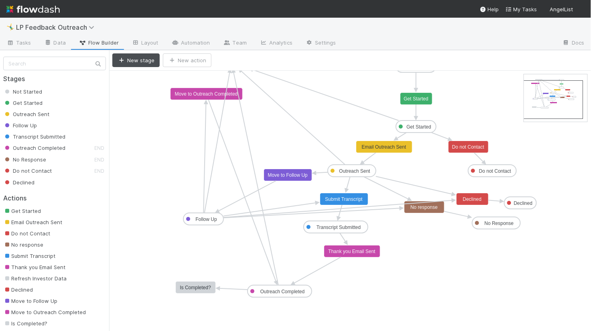
drag, startPoint x: 553, startPoint y: 85, endPoint x: 553, endPoint y: 90, distance: 5.2
click at [22, 37] on link "Tasks" at bounding box center [19, 43] width 38 height 13
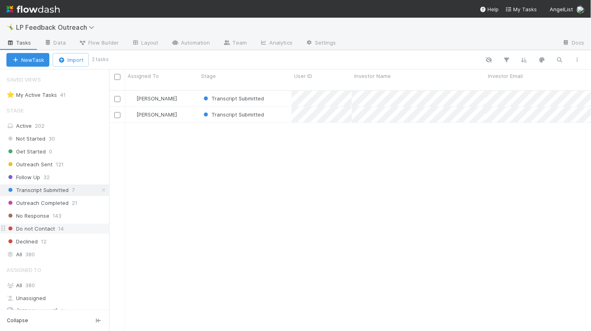
scroll to position [59, 0]
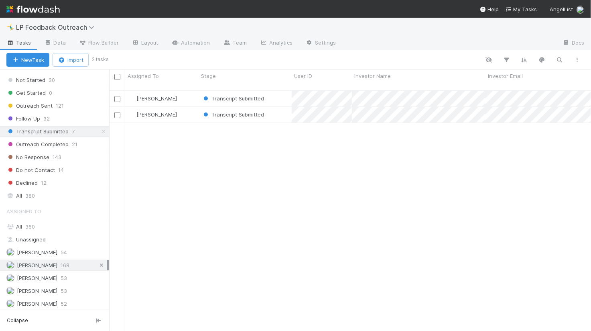
click at [102, 264] on icon at bounding box center [102, 264] width 8 height 5
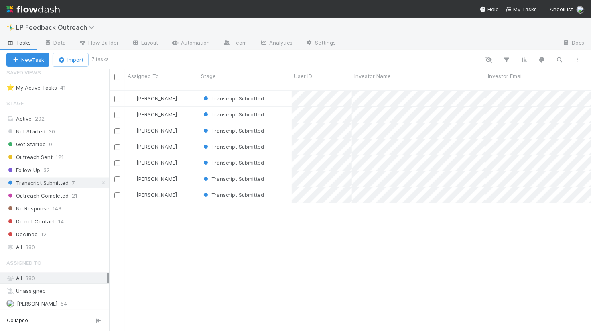
scroll to position [247, 482]
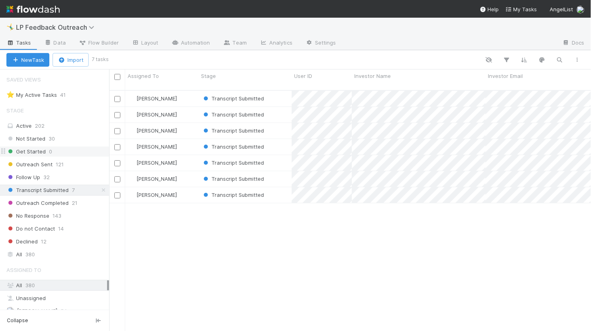
click at [45, 152] on div "Get Started 0" at bounding box center [57, 151] width 103 height 10
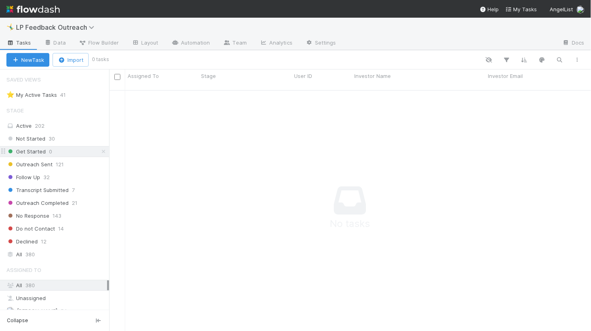
scroll to position [247, 482]
click at [186, 43] on link "Automation" at bounding box center [191, 43] width 52 height 13
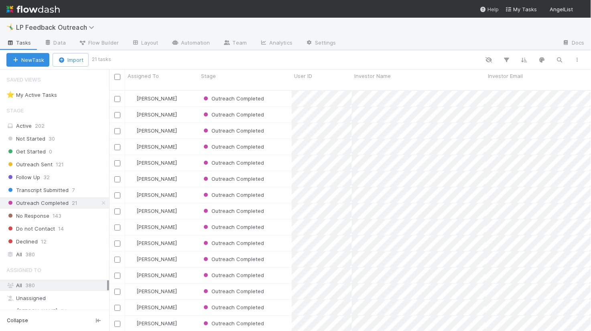
scroll to position [0, 0]
click at [178, 45] on link "Automation" at bounding box center [191, 43] width 52 height 13
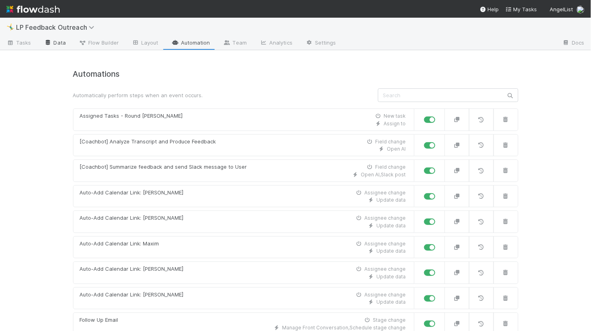
click at [60, 44] on link "Data" at bounding box center [55, 43] width 35 height 13
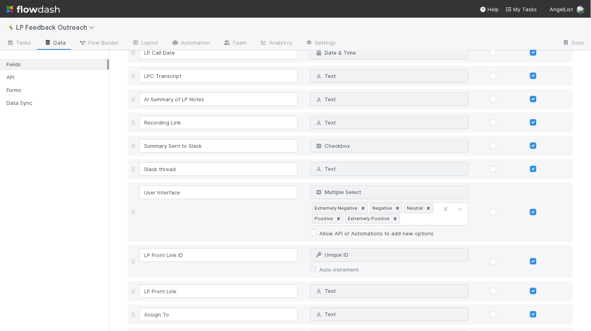
scroll to position [476, 0]
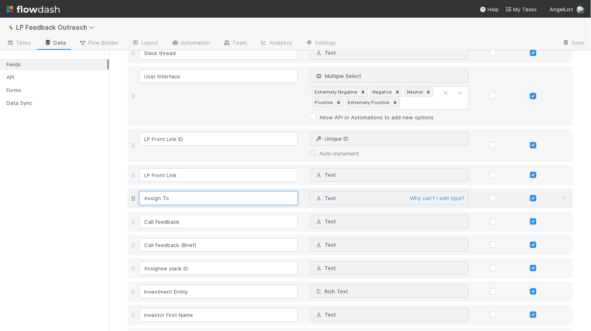
click at [187, 193] on input "Assign To" at bounding box center [218, 198] width 159 height 14
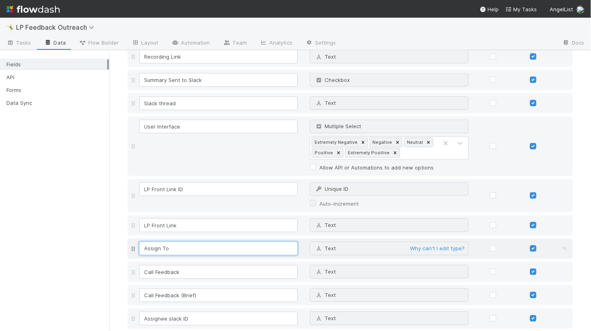
scroll to position [417, 0]
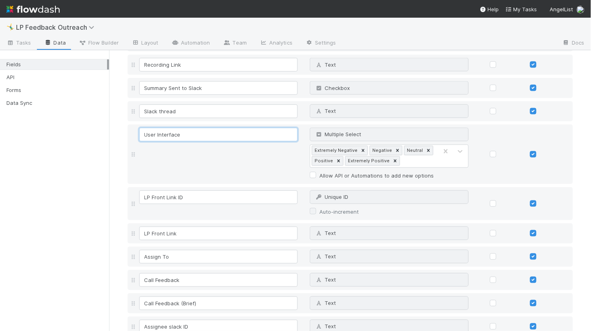
drag, startPoint x: 185, startPoint y: 134, endPoint x: 127, endPoint y: 129, distance: 58.0
click at [127, 129] on div "Fields Field Name Field Type Required Editable User ID Text Why can't I edit ty…" at bounding box center [351, 175] width 458 height 1053
type input "Sentiment Scoring"
click at [123, 170] on div "Fields Field Name Field Type Required Editable User ID Text Why can't I edit ty…" at bounding box center [351, 175] width 458 height 1053
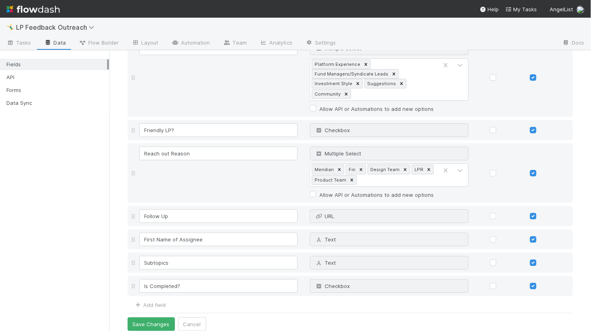
scroll to position [794, 0]
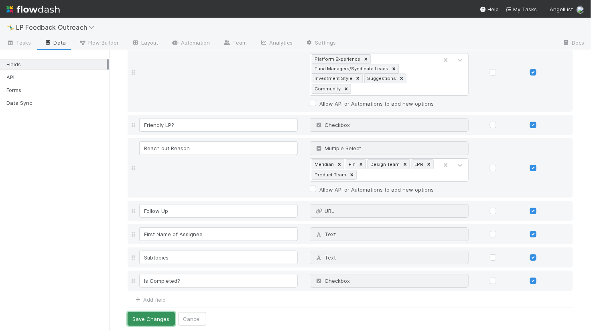
click at [159, 319] on button "Save Changes" at bounding box center [151, 319] width 47 height 14
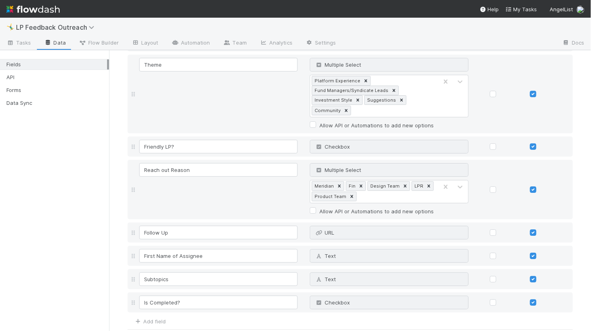
scroll to position [816, 0]
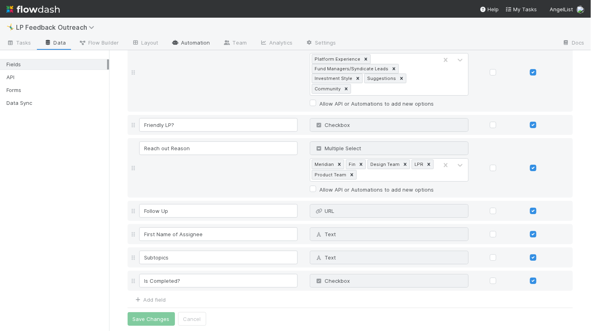
click at [187, 43] on link "Automation" at bounding box center [191, 43] width 52 height 13
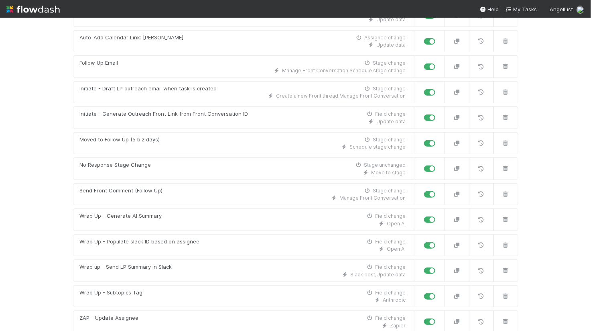
scroll to position [260, 0]
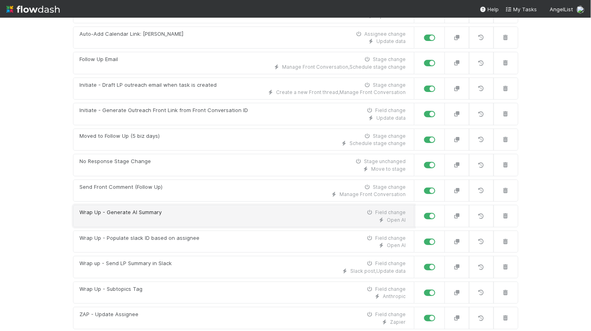
click at [147, 216] on div "Open AI" at bounding box center [243, 219] width 326 height 7
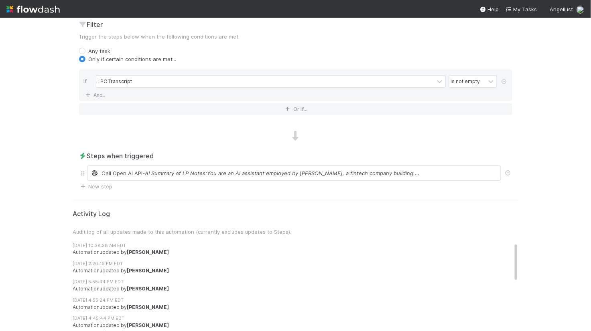
scroll to position [299, 0]
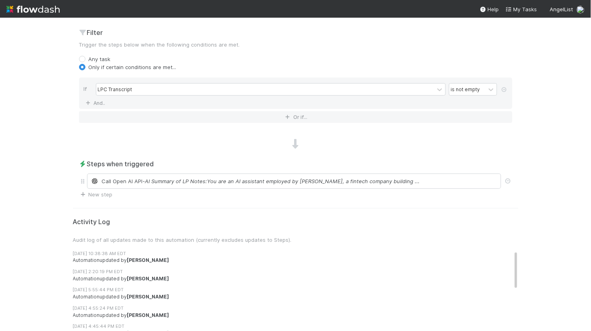
click at [181, 173] on div "Call Open AI API - AI Summary of LP Notes:You are an AI assistant employed by A…" at bounding box center [294, 180] width 414 height 15
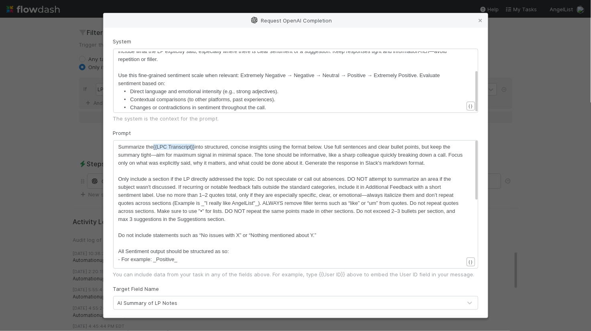
scroll to position [45, 0]
click at [577, 232] on div "Request OpenAI Completion System ​ x You are an AI assistant employed by AngelL…" at bounding box center [295, 165] width 591 height 331
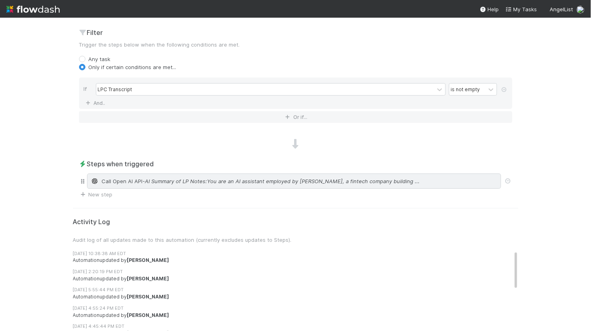
click at [134, 187] on div "Call Open AI API - AI Summary of LP Notes:You are an AI assistant employed by A…" at bounding box center [294, 180] width 414 height 15
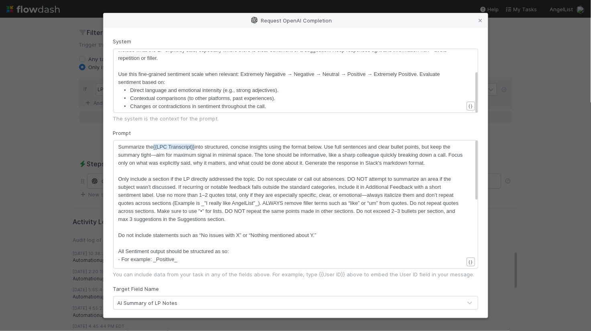
scroll to position [2, 0]
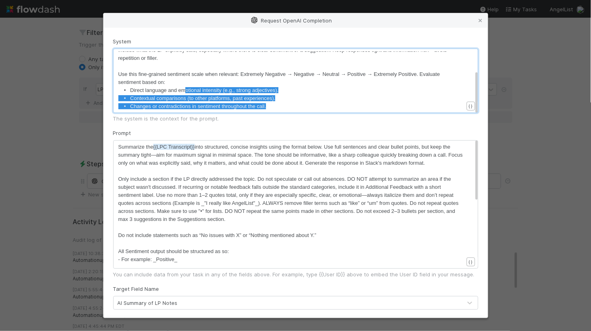
type textarea "Use this fine-grained sentiment scale when relevant: Extremely Negative → Negat…"
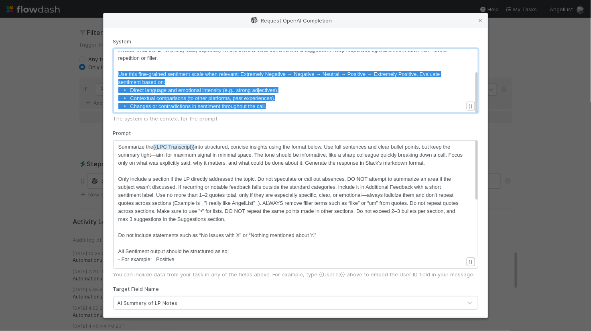
drag, startPoint x: 271, startPoint y: 107, endPoint x: 116, endPoint y: 71, distance: 159.5
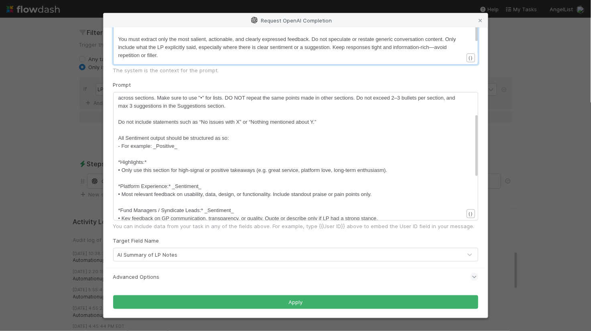
scroll to position [107, 0]
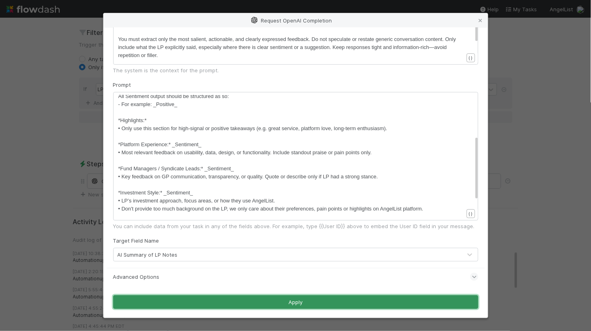
click at [263, 299] on button "Apply" at bounding box center [295, 302] width 365 height 14
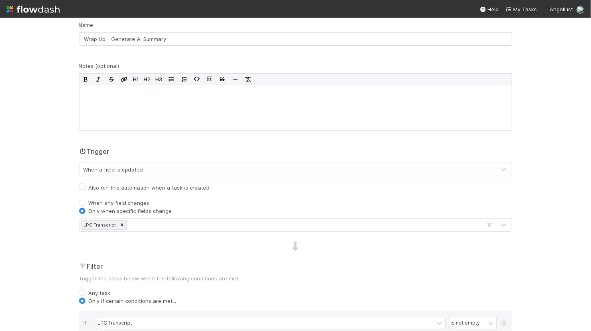
scroll to position [0, 0]
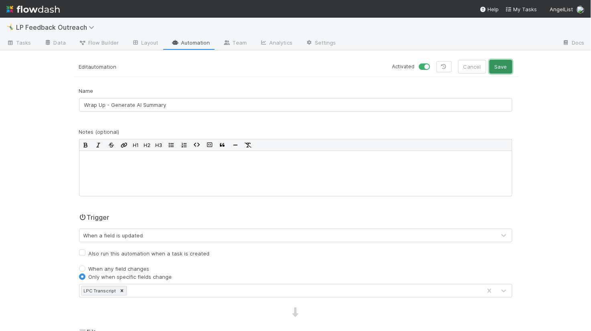
click at [499, 64] on button "Save" at bounding box center [501, 67] width 23 height 14
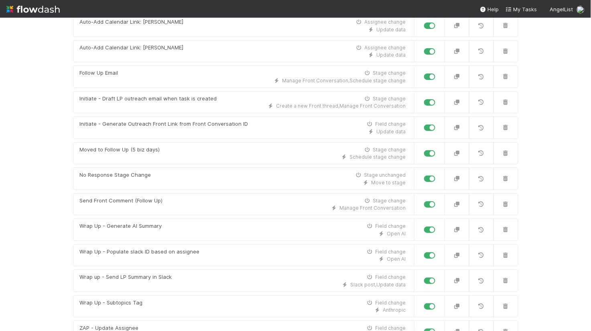
scroll to position [275, 0]
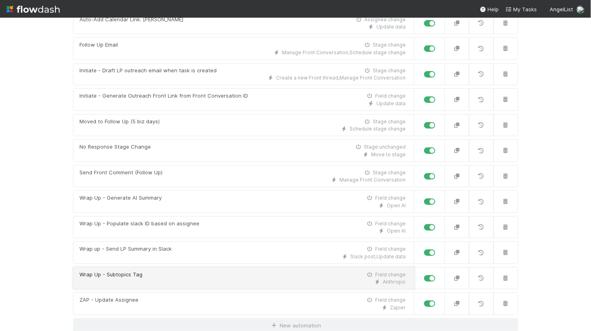
click at [187, 284] on link "Wrap Up - Subtopics Tag Field change Anthropic" at bounding box center [244, 278] width 342 height 22
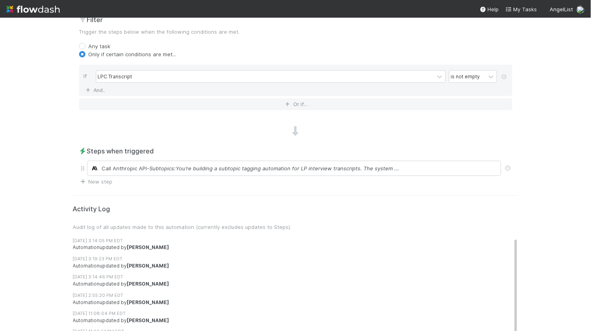
scroll to position [347, 0]
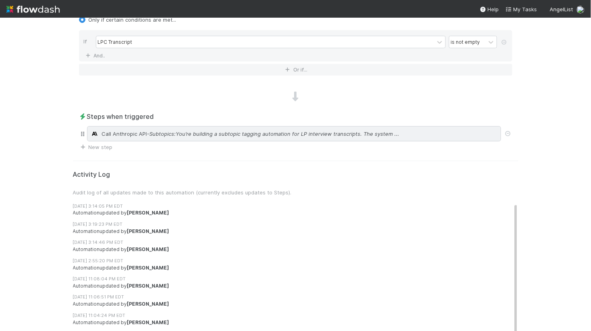
click at [180, 131] on span "- Subtopics:You’re building a subtopic tagging automation for LP interview tran…" at bounding box center [273, 134] width 252 height 8
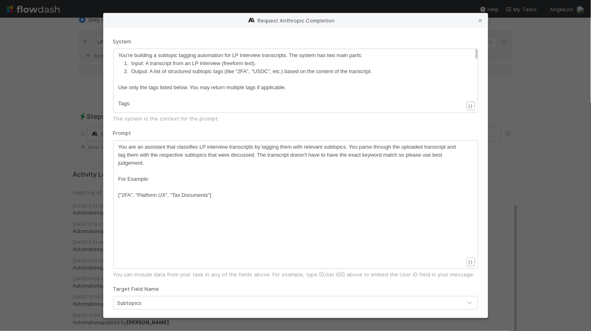
scroll to position [2, 0]
click at [209, 196] on span "["2FA", "Platform UX", "Tax Documents"]" at bounding box center [164, 195] width 93 height 6
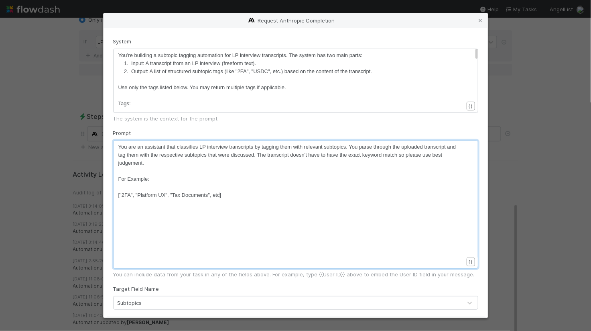
type textarea ", etc"
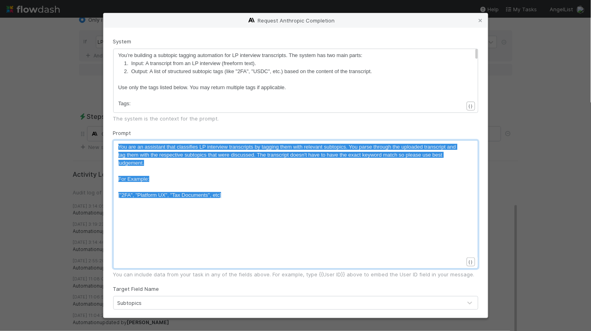
drag, startPoint x: 239, startPoint y: 194, endPoint x: 124, endPoint y: 140, distance: 126.4
type textarea "You are an assistant that classifies LP interview transcripts by tagging them w…"
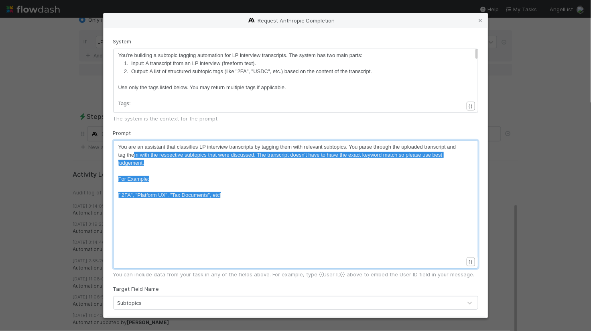
type textarea "ou are an assistant that classifies LP interview transcripts by tagging them wi…"
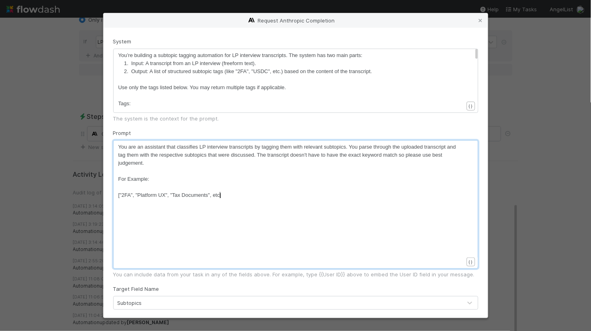
type textarea "etc"
drag, startPoint x: 220, startPoint y: 194, endPoint x: 213, endPoint y: 194, distance: 7.2
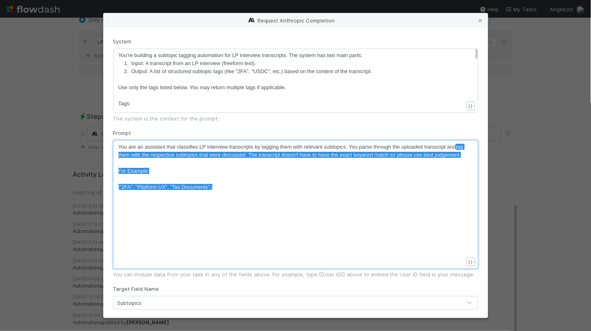
type textarea "You are an assistant that classifies LP interview transcripts by tagging them w…"
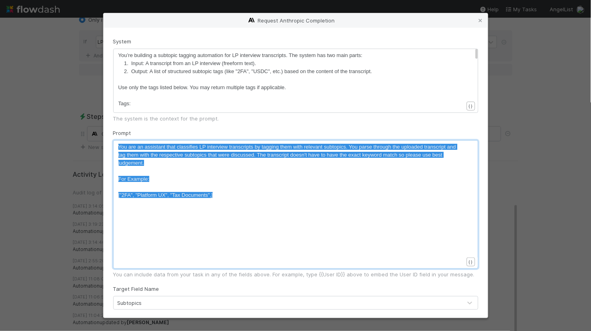
drag, startPoint x: 229, startPoint y: 195, endPoint x: 115, endPoint y: 147, distance: 124.1
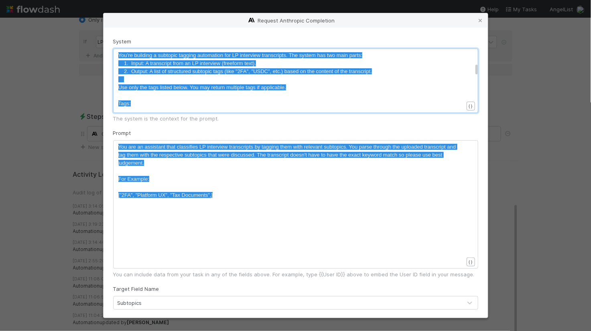
scroll to position [431, 0]
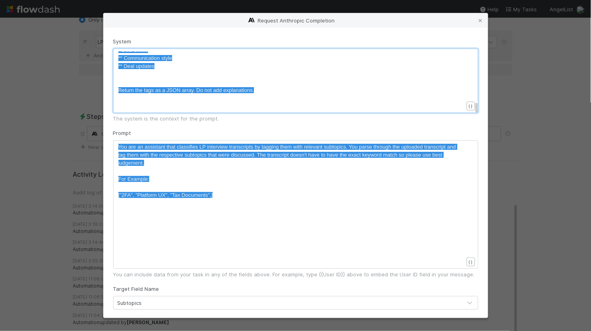
type textarea "You’re building a subtopic tagging automation for LP interview transcripts. The…"
drag, startPoint x: 118, startPoint y: 54, endPoint x: 263, endPoint y: 102, distance: 152.6
click at [168, 223] on div "x You are an assistant that classifies LP interview transcripts by tagging them…" at bounding box center [300, 214] width 365 height 143
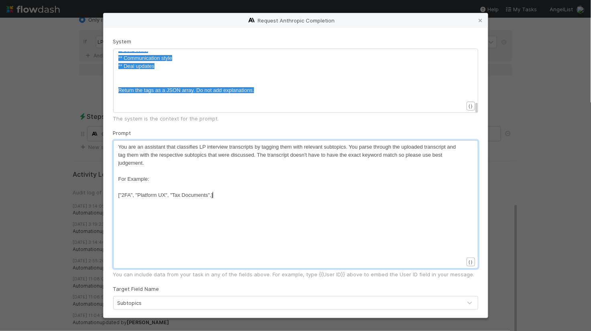
click at [160, 160] on pre "You are an assistant that classifies LP interview transcripts by tagging them w…" at bounding box center [290, 155] width 345 height 24
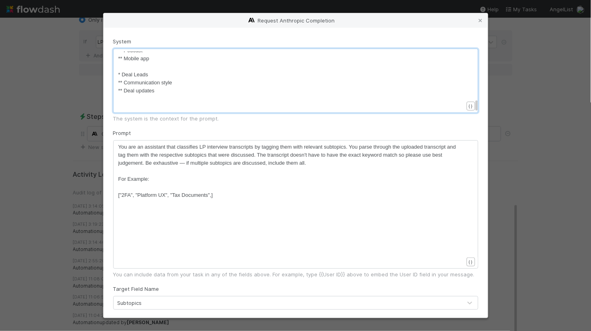
scroll to position [405, 0]
click at [146, 104] on pre "​" at bounding box center [290, 108] width 345 height 8
type textarea "Return the tags as a JSON array. Do not add explanations."
drag, startPoint x: 260, startPoint y: 92, endPoint x: 117, endPoint y: 90, distance: 142.9
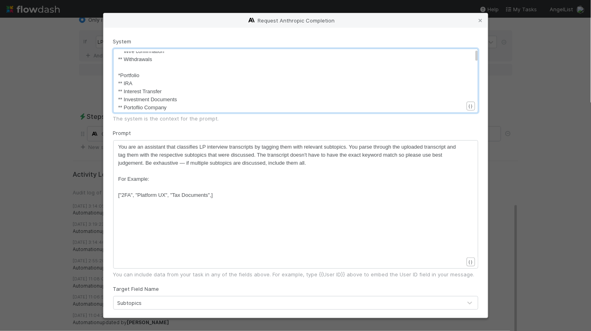
scroll to position [0, 0]
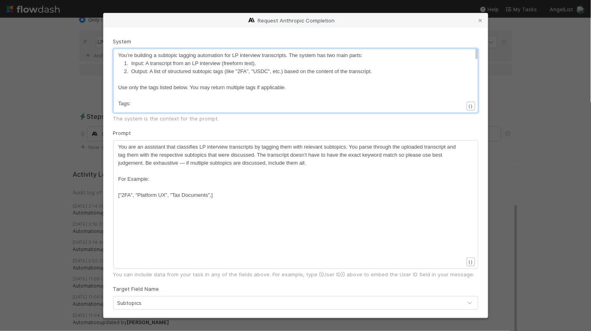
click at [390, 72] on pre "2. Output: A list of structured subtopic tags (like "2FA", "USDC", etc.) based …" at bounding box center [290, 71] width 345 height 8
click at [299, 89] on pre "Use only the tags listed below. You may return multiple tags if applicable." at bounding box center [290, 87] width 345 height 8
paste textarea
click at [124, 86] on span "Use only the tags listed below. You may return multiple tags if applicable. Ret…" at bounding box center [270, 87] width 305 height 6
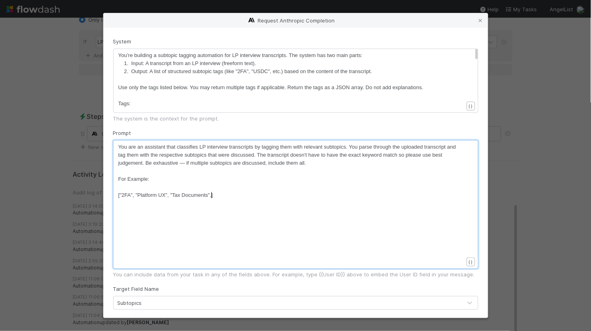
scroll to position [2, 0]
click at [212, 194] on span "["2FA", "Platform UX", "Tax Documents",]" at bounding box center [165, 195] width 95 height 6
paste textarea
click at [211, 192] on span "["2FA", "Platform UX", "Tax Documents","Tax information", "Rolling Fund", "Comm…" at bounding box center [230, 195] width 225 height 6
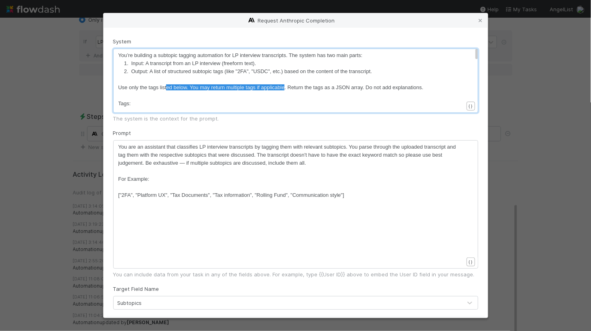
type textarea "You may return multiple tags if applicable"
drag, startPoint x: 285, startPoint y: 86, endPoint x: 190, endPoint y: 85, distance: 94.7
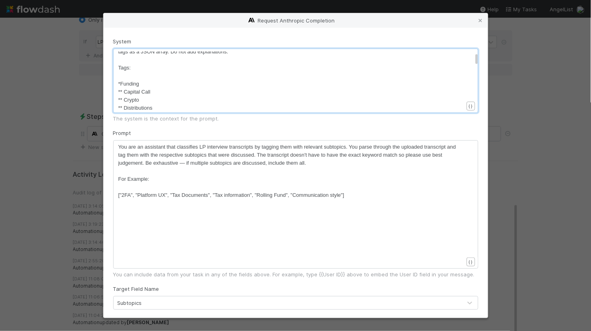
scroll to position [44, 0]
click at [130, 76] on pre "​" at bounding box center [290, 75] width 345 height 8
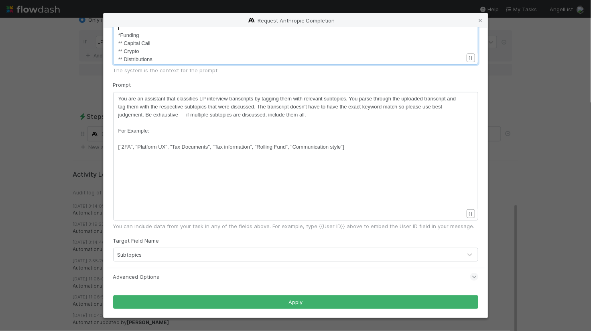
scroll to position [48, 0]
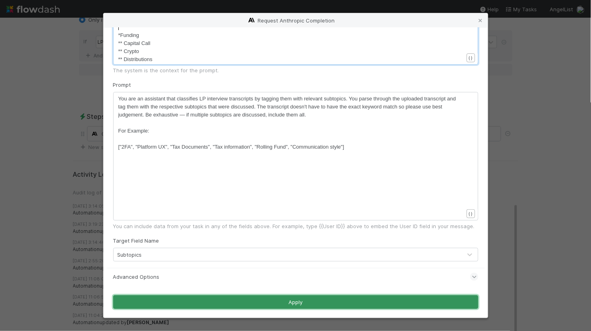
click at [218, 303] on button "Apply" at bounding box center [295, 302] width 365 height 14
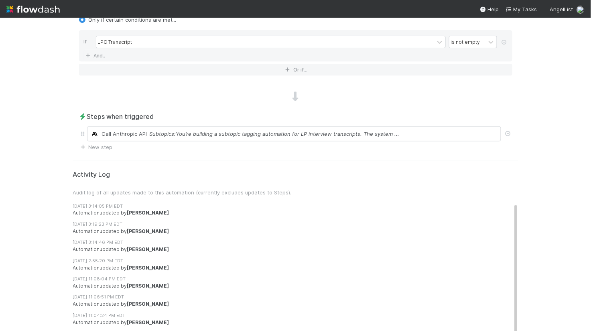
scroll to position [0, 0]
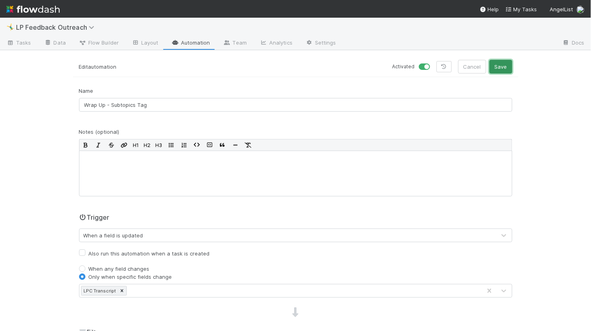
click at [504, 69] on button "Save" at bounding box center [501, 67] width 23 height 14
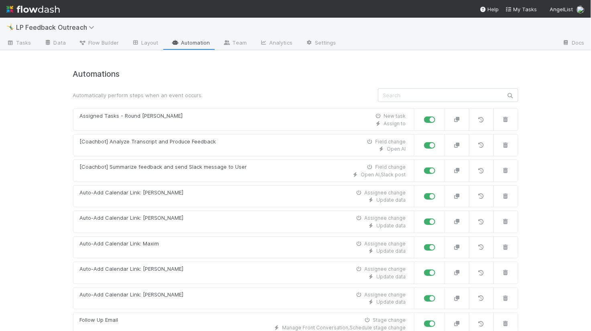
click at [51, 92] on div "🤸‍♂️ LP Feedback Outreach Tasks Data Flow Builder Layout Automation Team Analyt…" at bounding box center [295, 174] width 591 height 313
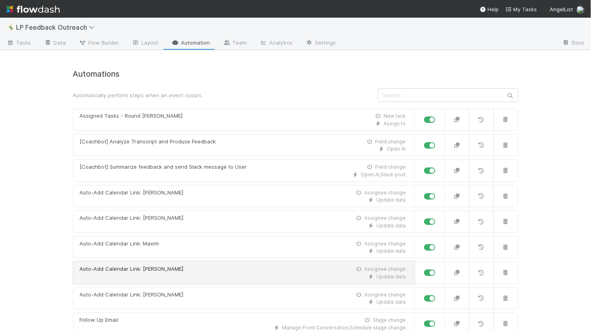
click at [191, 274] on div "Update data" at bounding box center [243, 276] width 326 height 7
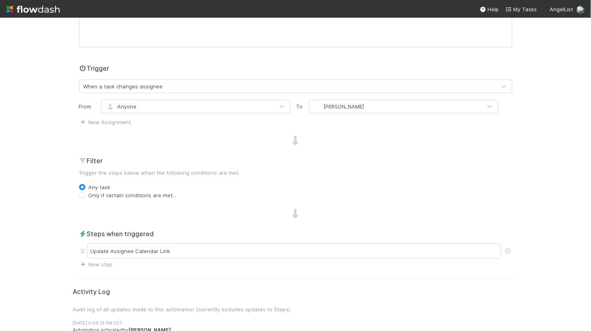
scroll to position [153, 0]
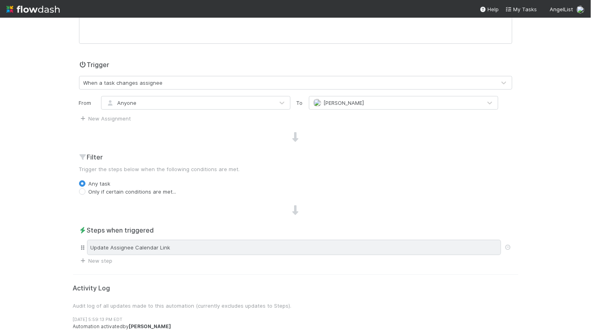
click at [183, 247] on div "Update Assignee Calendar Link" at bounding box center [294, 247] width 414 height 15
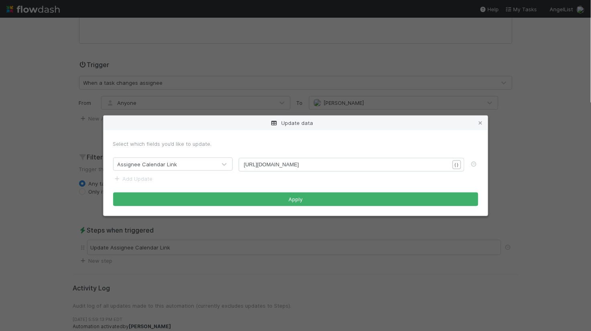
scroll to position [2, 0]
type textarea "https://cal.frontapp.com/angellist/micah/5eb9c586"
drag, startPoint x: 361, startPoint y: 165, endPoint x: 233, endPoint y: 162, distance: 128.1
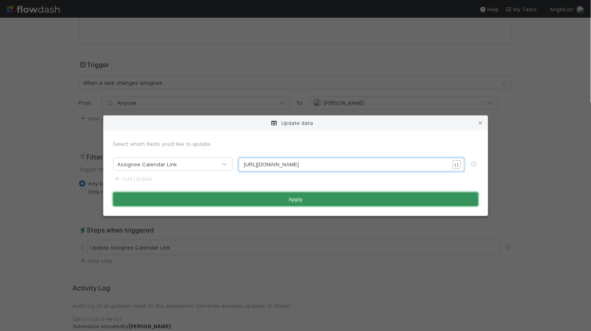
click at [281, 204] on button "Apply" at bounding box center [295, 199] width 365 height 14
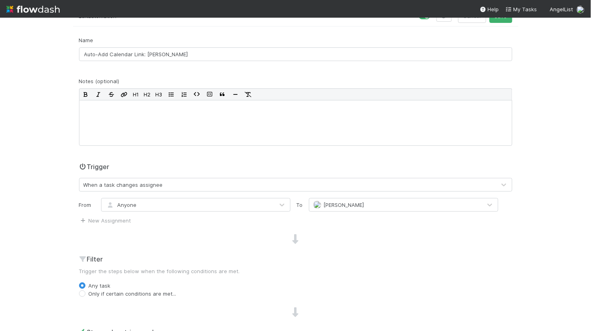
scroll to position [0, 0]
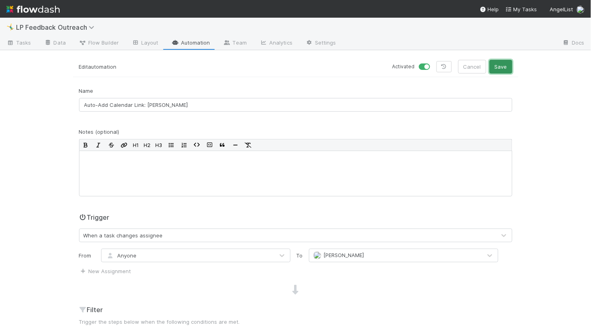
click at [505, 65] on button "Save" at bounding box center [501, 67] width 23 height 14
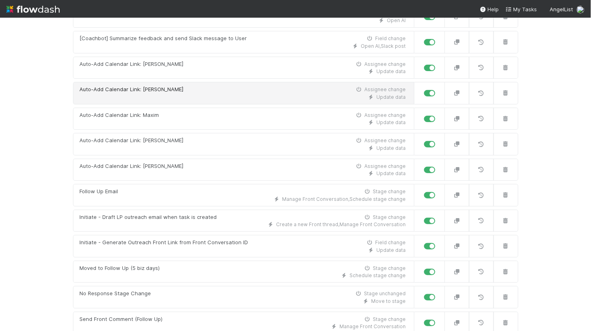
scroll to position [132, 0]
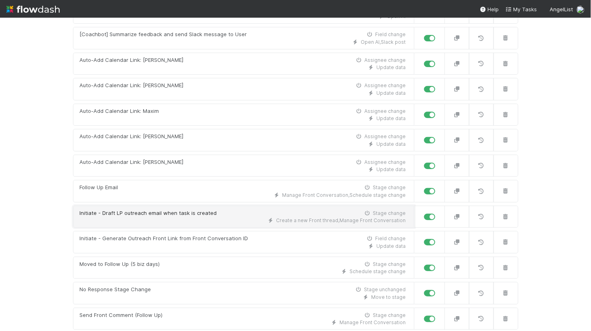
click at [153, 214] on div "Initiate - Draft LP outreach email when task is created" at bounding box center [148, 213] width 137 height 8
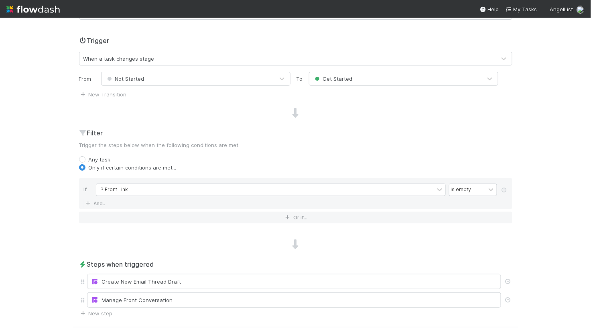
scroll to position [209, 0]
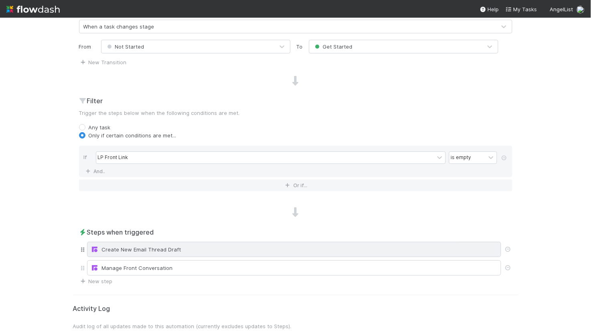
click at [153, 251] on div "Create New Email Thread Draft" at bounding box center [294, 249] width 407 height 8
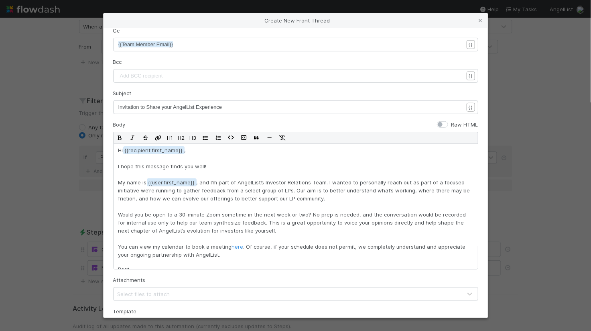
scroll to position [108, 0]
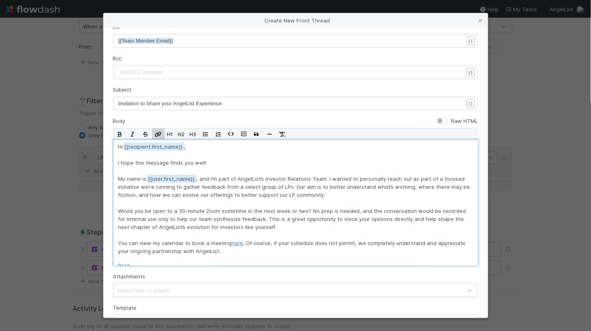
click at [234, 241] on link "here" at bounding box center [238, 243] width 12 height 6
click at [238, 243] on link "here" at bounding box center [238, 243] width 12 height 6
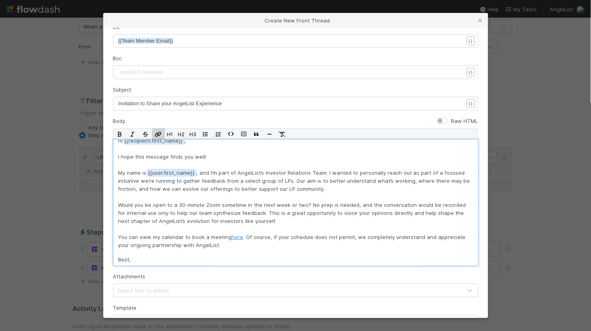
click at [237, 237] on link "here" at bounding box center [238, 237] width 12 height 6
click at [245, 238] on p "Hi {{recipient.first_name , I hope this message finds you well! My name is {{us…" at bounding box center [295, 192] width 355 height 112
click at [240, 234] on link "here" at bounding box center [238, 237] width 12 height 6
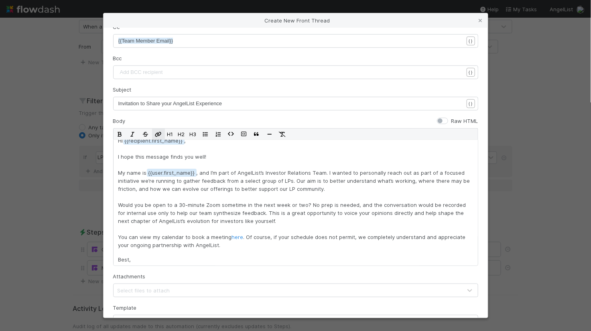
click at [158, 130] on button "button" at bounding box center [158, 133] width 13 height 11
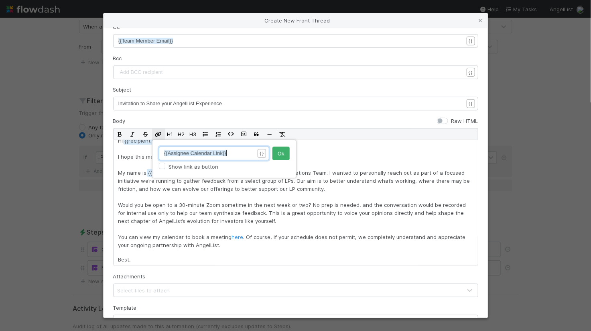
scroll to position [1, 0]
click at [281, 153] on button "Ok" at bounding box center [281, 153] width 17 height 14
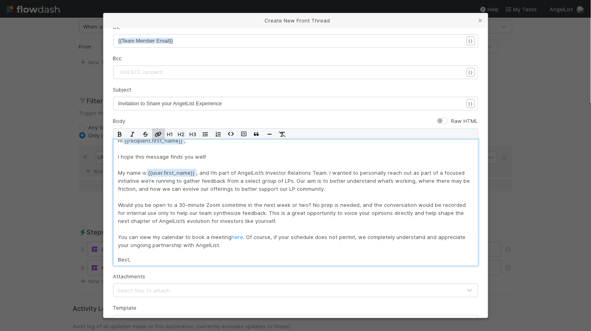
click at [250, 205] on p "Hi {{recipient.first_name , I hope this message finds you well! My name is {{us…" at bounding box center [295, 192] width 355 height 112
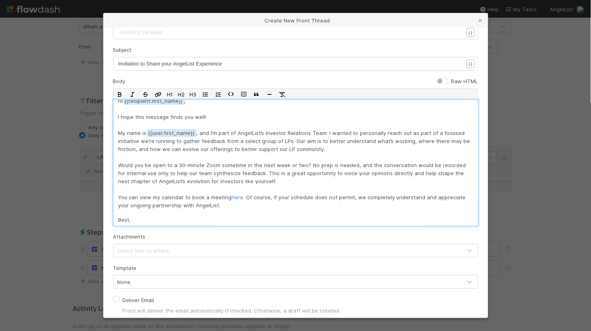
scroll to position [177, 0]
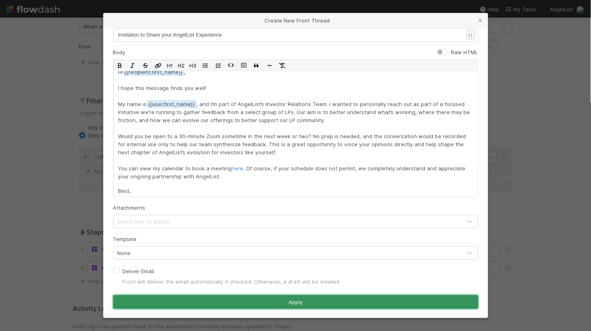
click at [226, 303] on button "Apply" at bounding box center [295, 302] width 365 height 14
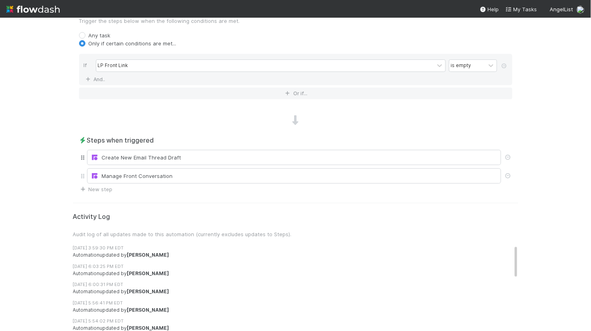
scroll to position [322, 0]
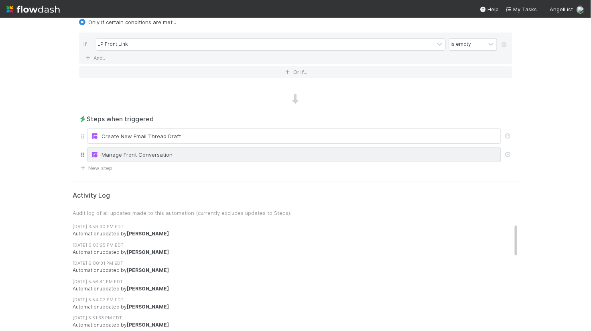
click at [180, 151] on div "Manage Front Conversation" at bounding box center [294, 155] width 407 height 8
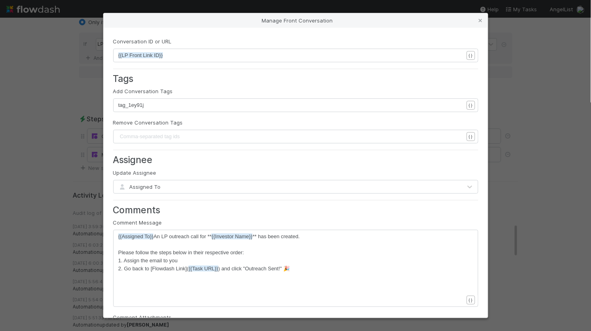
scroll to position [2, 0]
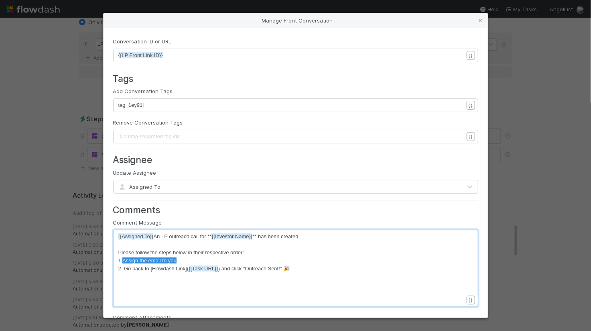
type textarea ". Assign the email to you"
drag, startPoint x: 182, startPoint y: 260, endPoint x: 123, endPoint y: 260, distance: 59.0
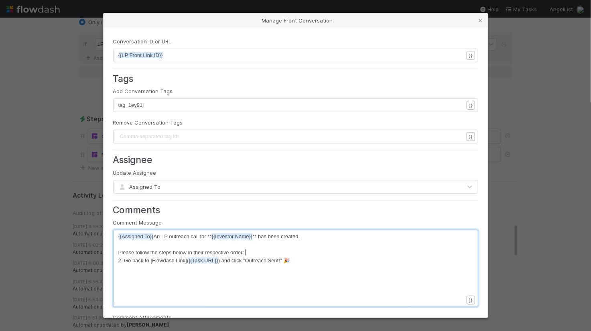
click at [121, 261] on span "2. Go back to [Flowdash Link]( {{Task URL}} ) and click "Outreach Sent!" 🎉" at bounding box center [204, 260] width 172 height 6
type textarea "1."
type textarea "Please follow the steps below in their respective order:"
drag, startPoint x: 250, startPoint y: 252, endPoint x: 116, endPoint y: 253, distance: 134.5
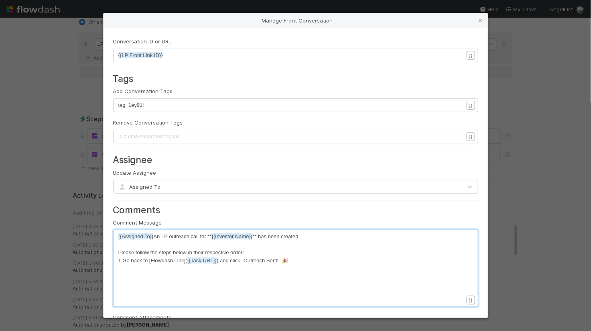
scroll to position [2, 0]
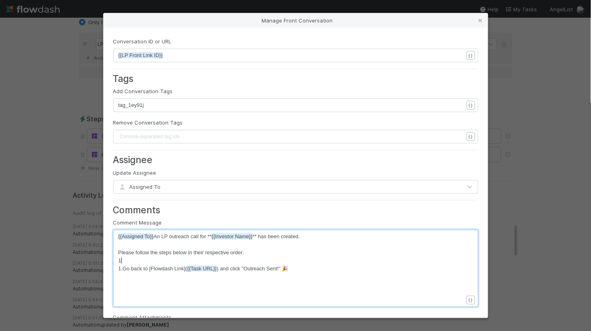
type textarea "1."
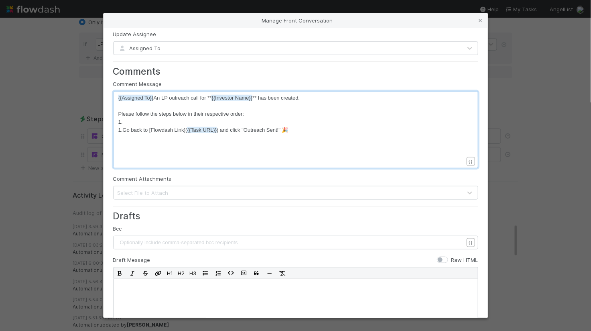
scroll to position [138, 0]
click at [138, 119] on pre "1." at bounding box center [290, 122] width 345 height 8
drag, startPoint x: 122, startPoint y: 130, endPoint x: 118, endPoint y: 114, distance: 15.9
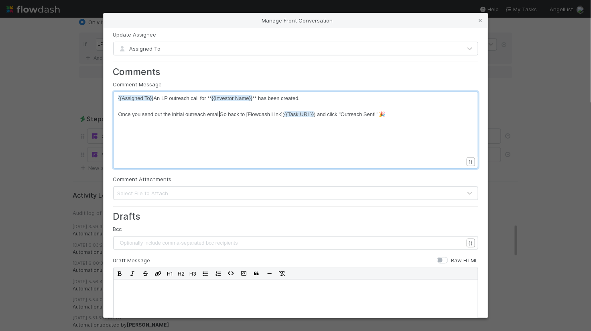
scroll to position [2, 104]
type textarea "Once you send out the initial outreach email."
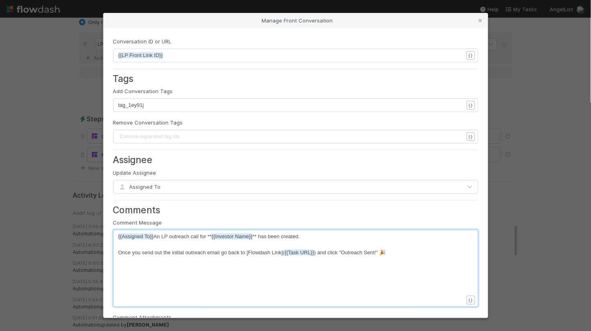
scroll to position [240, 0]
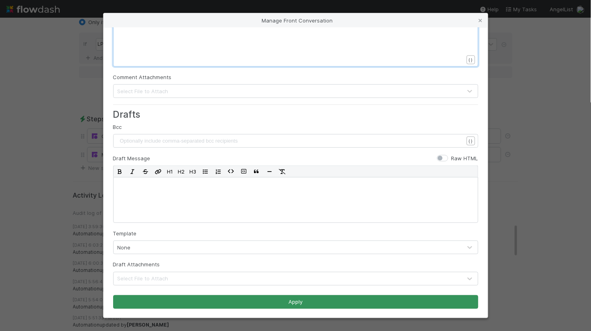
type textarea "g"
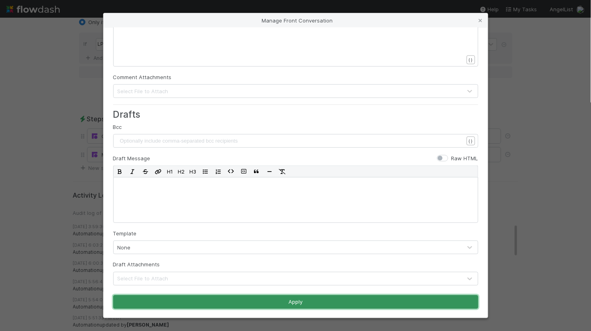
click at [323, 300] on button "Apply" at bounding box center [295, 302] width 365 height 14
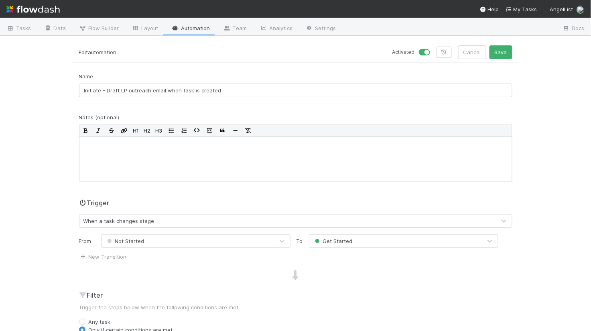
scroll to position [0, 0]
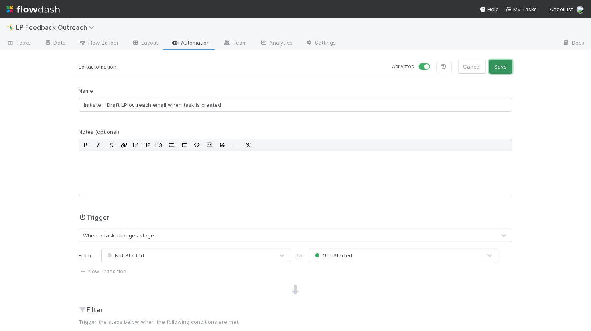
click at [499, 70] on button "Save" at bounding box center [501, 67] width 23 height 14
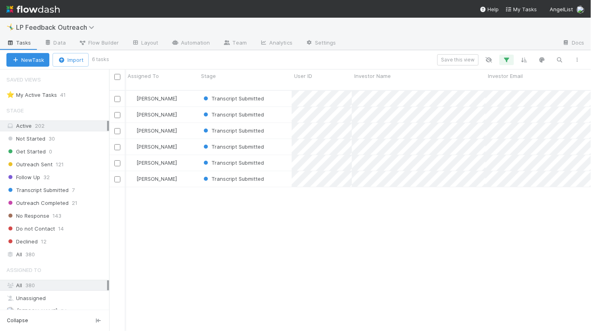
scroll to position [4, 0]
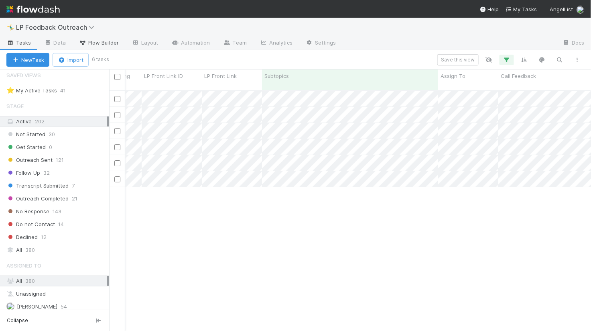
click at [111, 41] on span "Flow Builder" at bounding box center [99, 43] width 40 height 8
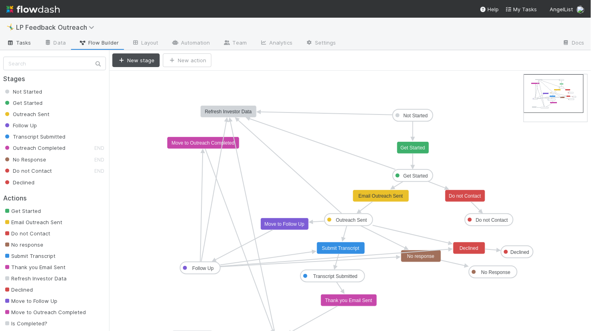
click at [19, 43] on span "Tasks" at bounding box center [18, 43] width 25 height 8
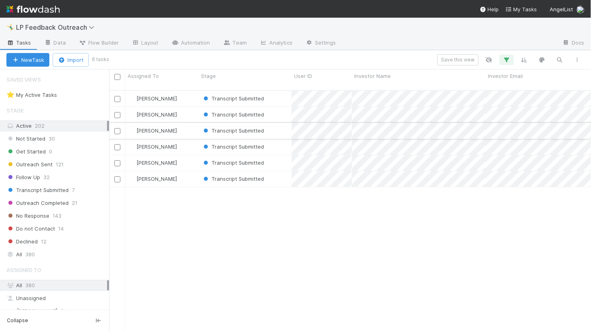
scroll to position [247, 482]
click at [62, 191] on span "Transcript Submitted" at bounding box center [37, 190] width 62 height 10
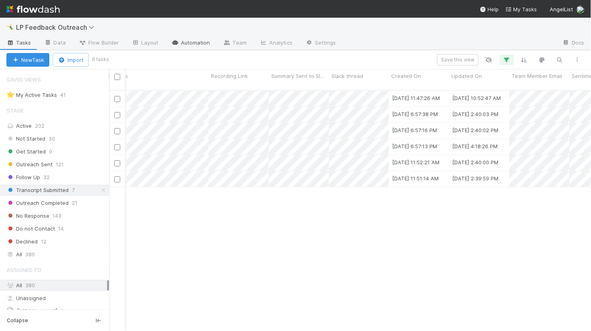
click at [186, 38] on link "Automation" at bounding box center [191, 43] width 52 height 13
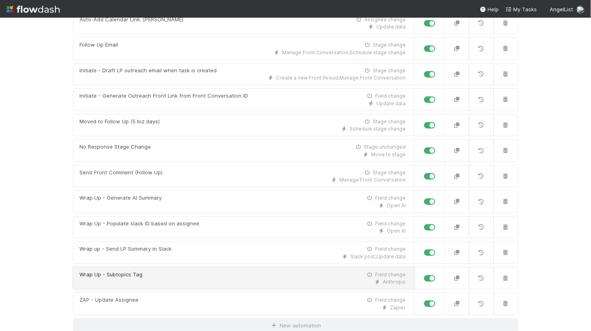
click at [178, 276] on div "Wrap Up - Subtopics Tag Field change" at bounding box center [243, 275] width 326 height 8
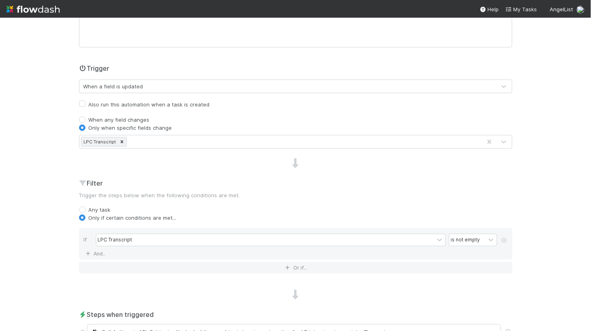
click at [123, 103] on label "Also run this automation when a task is created" at bounding box center [149, 105] width 121 height 10
click at [85, 103] on input "Also run this automation when a task is created" at bounding box center [82, 103] width 6 height 7
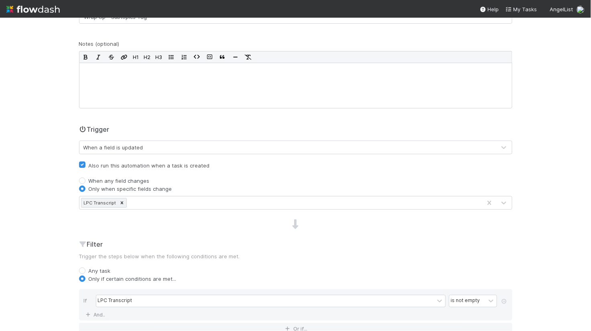
click at [124, 161] on label "Also run this automation when a task is created" at bounding box center [149, 166] width 121 height 10
click at [85, 161] on input "Also run this automation when a task is created" at bounding box center [82, 164] width 6 height 7
checkbox input "false"
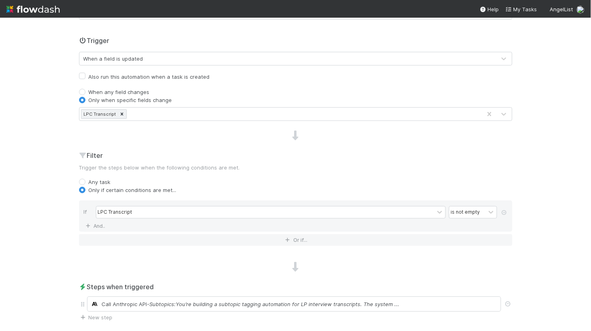
click at [137, 113] on div "LPC Transcript" at bounding box center [280, 114] width 402 height 13
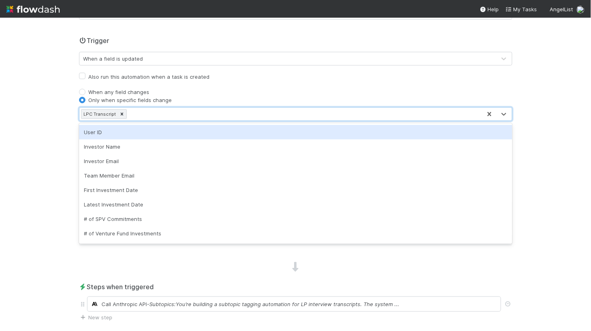
click at [59, 129] on div "🤸‍♂️ LP Feedback Outreach Tasks Data Flow Builder Layout Automation Team Analyt…" at bounding box center [295, 174] width 591 height 313
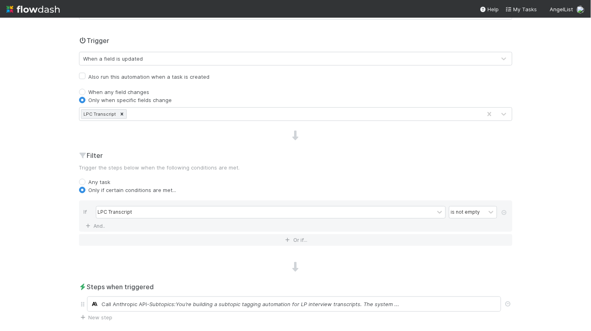
click at [89, 94] on label "When any field changes" at bounding box center [119, 92] width 61 height 8
click at [83, 94] on input "When any field changes" at bounding box center [82, 91] width 6 height 7
radio input "true"
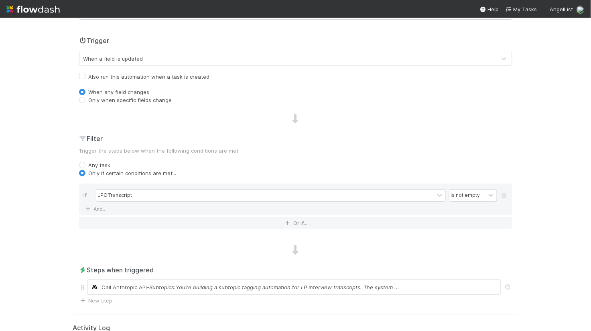
click at [89, 98] on label "Only when specific fields change" at bounding box center [130, 100] width 83 height 8
click at [83, 98] on input "Only when specific fields change" at bounding box center [82, 99] width 6 height 7
radio input "true"
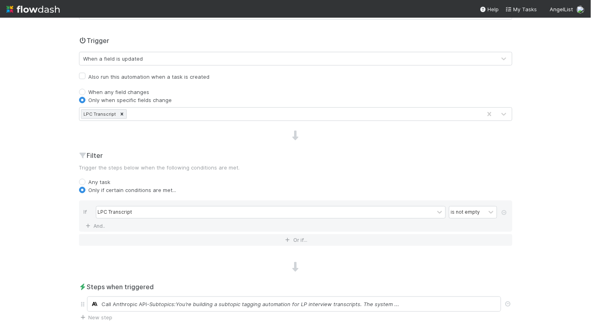
click at [89, 76] on label "Also run this automation when a task is created" at bounding box center [149, 77] width 121 height 10
click at [84, 76] on input "Also run this automation when a task is created" at bounding box center [82, 75] width 6 height 7
click at [89, 76] on label "Also run this automation when a task is created" at bounding box center [149, 77] width 121 height 10
click at [84, 76] on input "Also run this automation when a task is created" at bounding box center [82, 75] width 6 height 7
checkbox input "false"
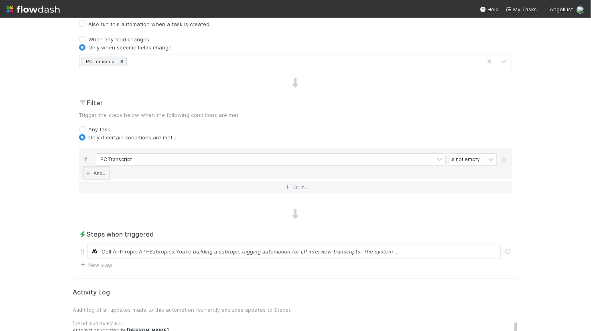
click at [103, 174] on link "And.." at bounding box center [96, 173] width 25 height 12
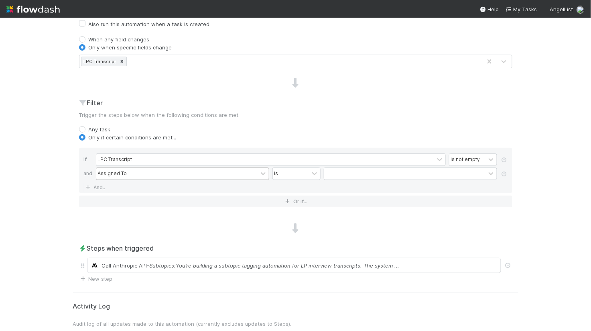
click at [110, 173] on div "Assigned To" at bounding box center [112, 173] width 29 height 7
click at [73, 204] on div "Filter Trigger the steps below when the following conditions are met. Any task …" at bounding box center [295, 156] width 445 height 116
click at [504, 173] on icon at bounding box center [504, 173] width 8 height 5
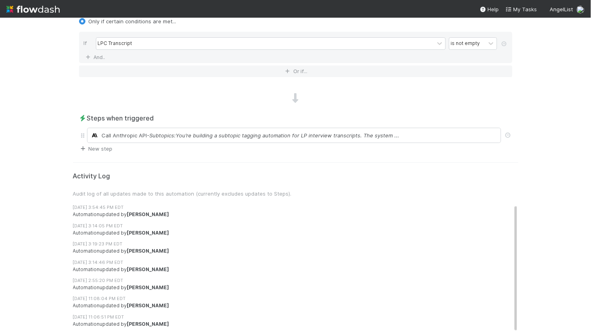
click at [108, 147] on link "New step" at bounding box center [96, 148] width 34 height 6
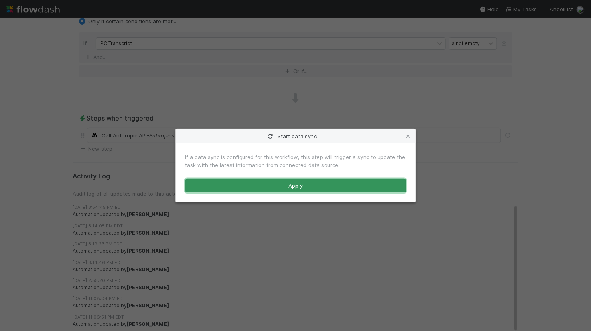
click at [197, 187] on button "Apply" at bounding box center [295, 186] width 221 height 14
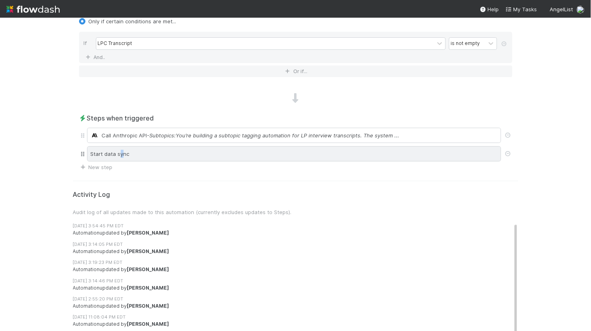
click at [121, 151] on div "Start data sync" at bounding box center [294, 153] width 414 height 15
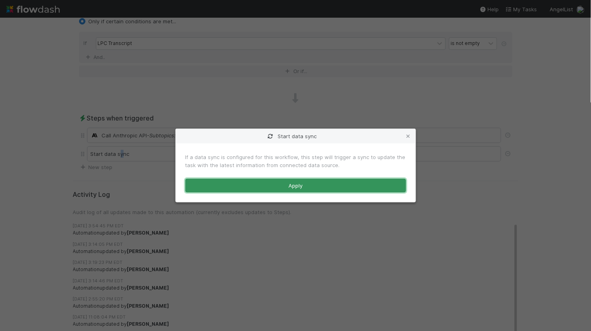
click at [215, 185] on button "Apply" at bounding box center [295, 186] width 221 height 14
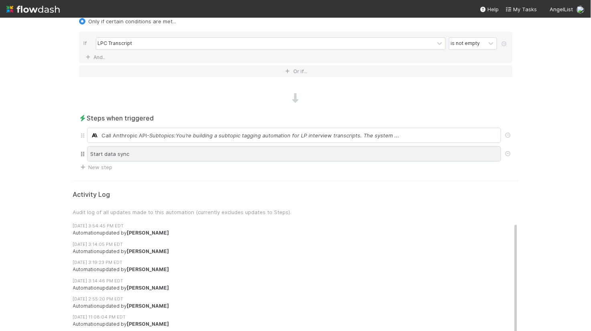
click at [174, 155] on div "Start data sync" at bounding box center [294, 153] width 414 height 15
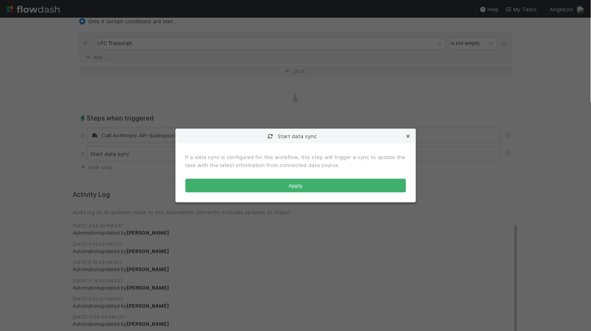
click at [407, 134] on icon at bounding box center [409, 136] width 8 height 5
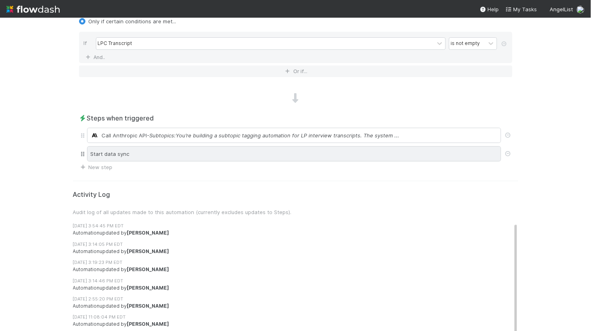
click at [353, 152] on div "Start data sync" at bounding box center [294, 153] width 414 height 15
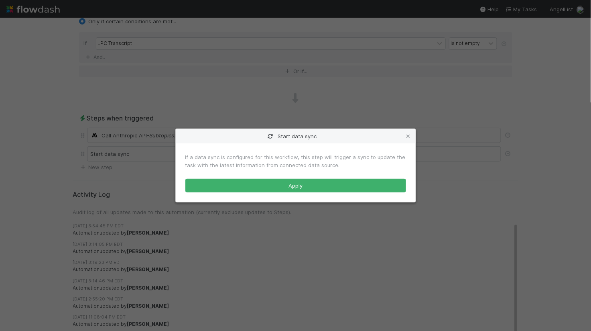
click at [150, 165] on div "Start data sync If a data sync is configured for this workflow, this step will …" at bounding box center [295, 165] width 591 height 331
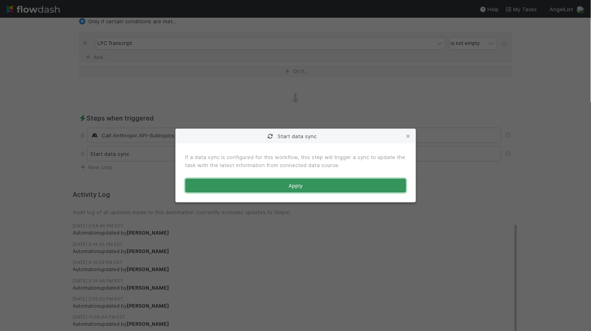
click at [246, 185] on button "Apply" at bounding box center [295, 186] width 221 height 14
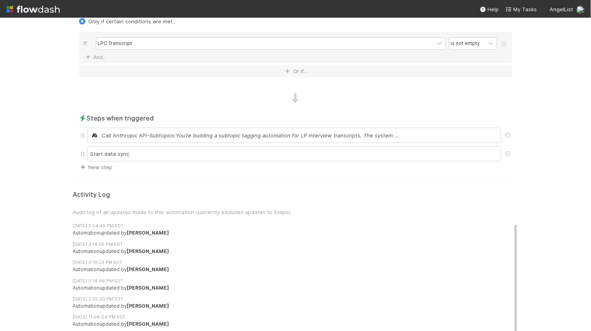
click at [105, 165] on link "New step" at bounding box center [96, 167] width 34 height 6
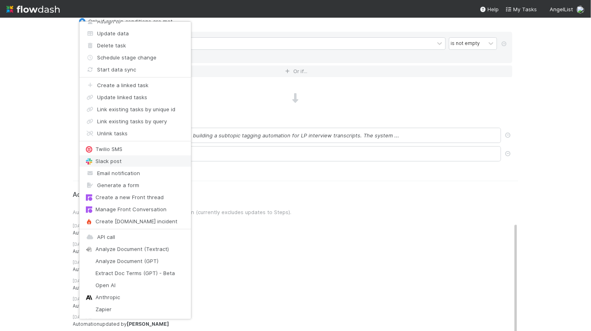
scroll to position [24, 0]
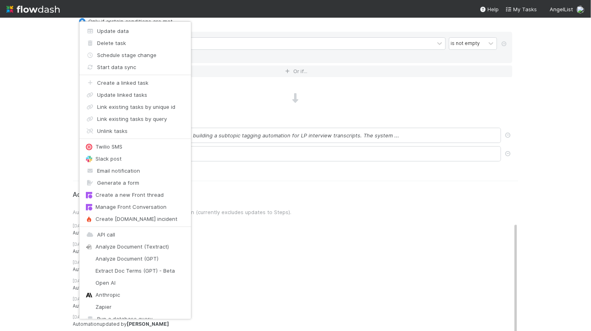
click at [265, 246] on div "Move to stage Assign to Update data Delete task Schedule stage change Start dat…" at bounding box center [295, 165] width 591 height 331
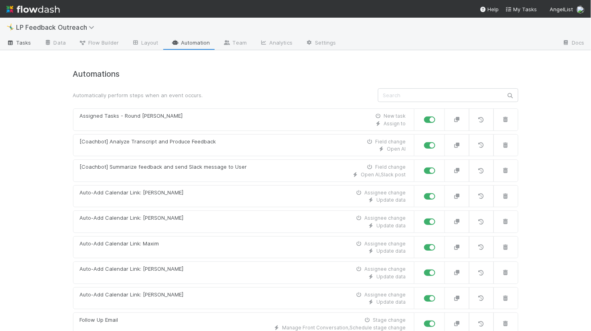
click at [28, 42] on span "Tasks" at bounding box center [18, 43] width 25 height 8
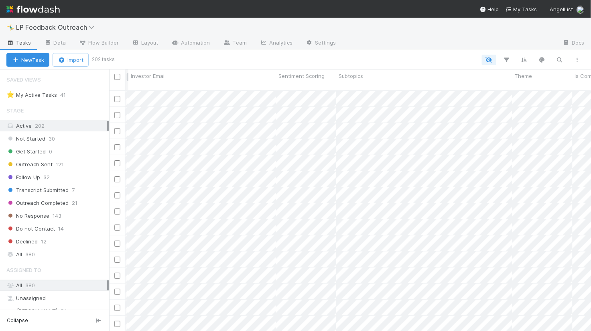
scroll to position [0, 277]
click at [63, 43] on link "Data" at bounding box center [55, 43] width 35 height 13
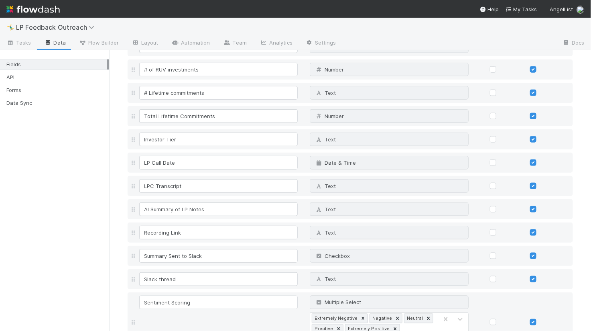
scroll to position [360, 0]
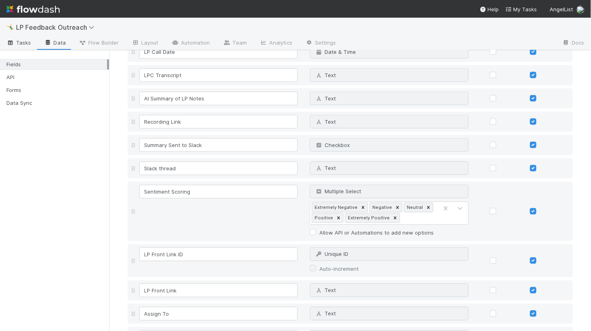
click at [24, 43] on span "Tasks" at bounding box center [18, 43] width 25 height 8
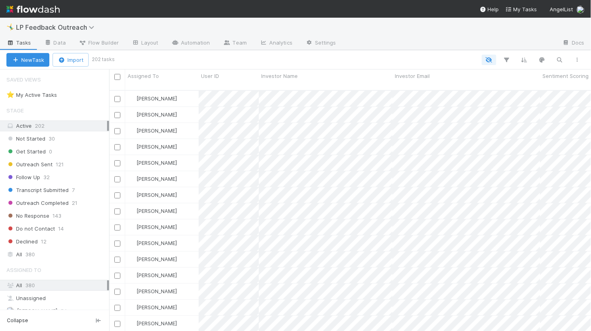
scroll to position [247, 482]
click at [58, 201] on span "Outreach Completed" at bounding box center [37, 203] width 62 height 10
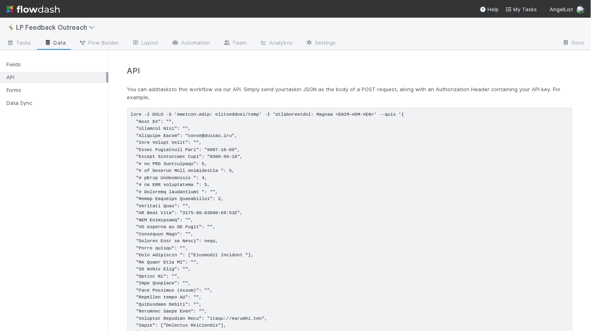
scroll to position [114, 0]
